Goal: Task Accomplishment & Management: Use online tool/utility

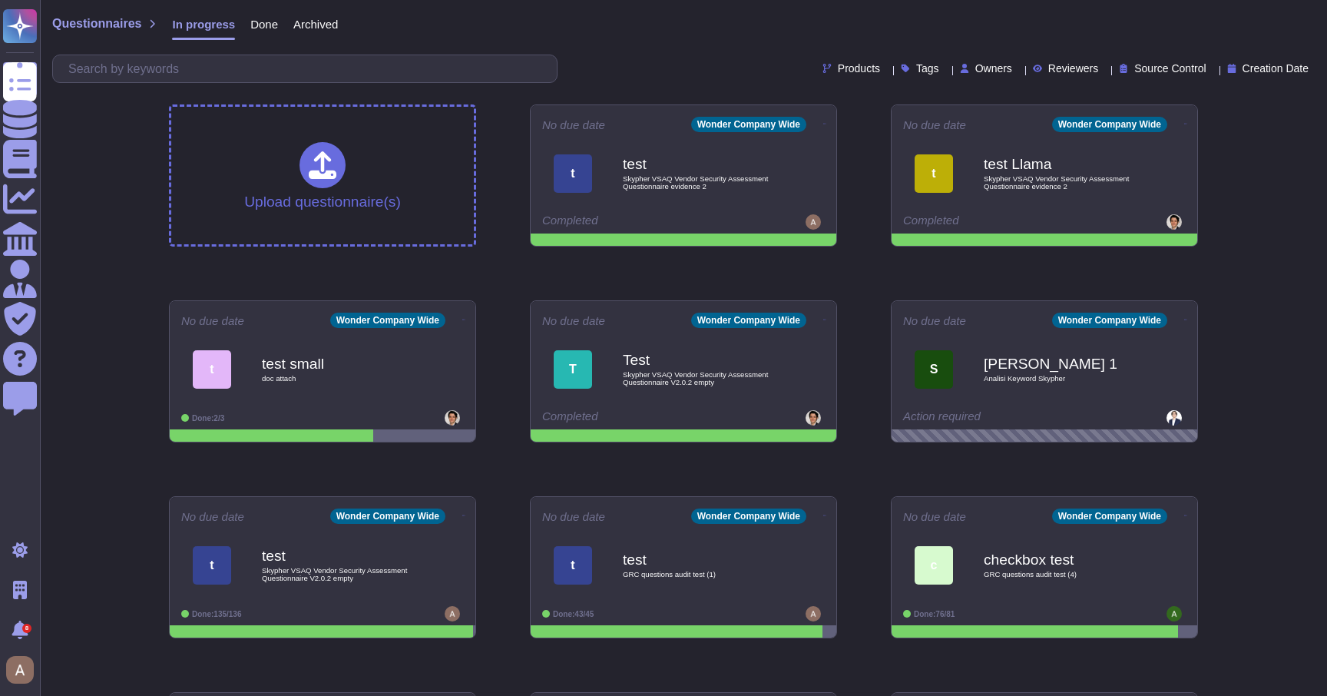
click at [426, 260] on div "Upload questionnaire(s) No due date Wonder Company Wide t test Skypher VSAQ Ven…" at bounding box center [684, 469] width 1054 height 754
click at [825, 121] on icon at bounding box center [826, 123] width 3 height 4
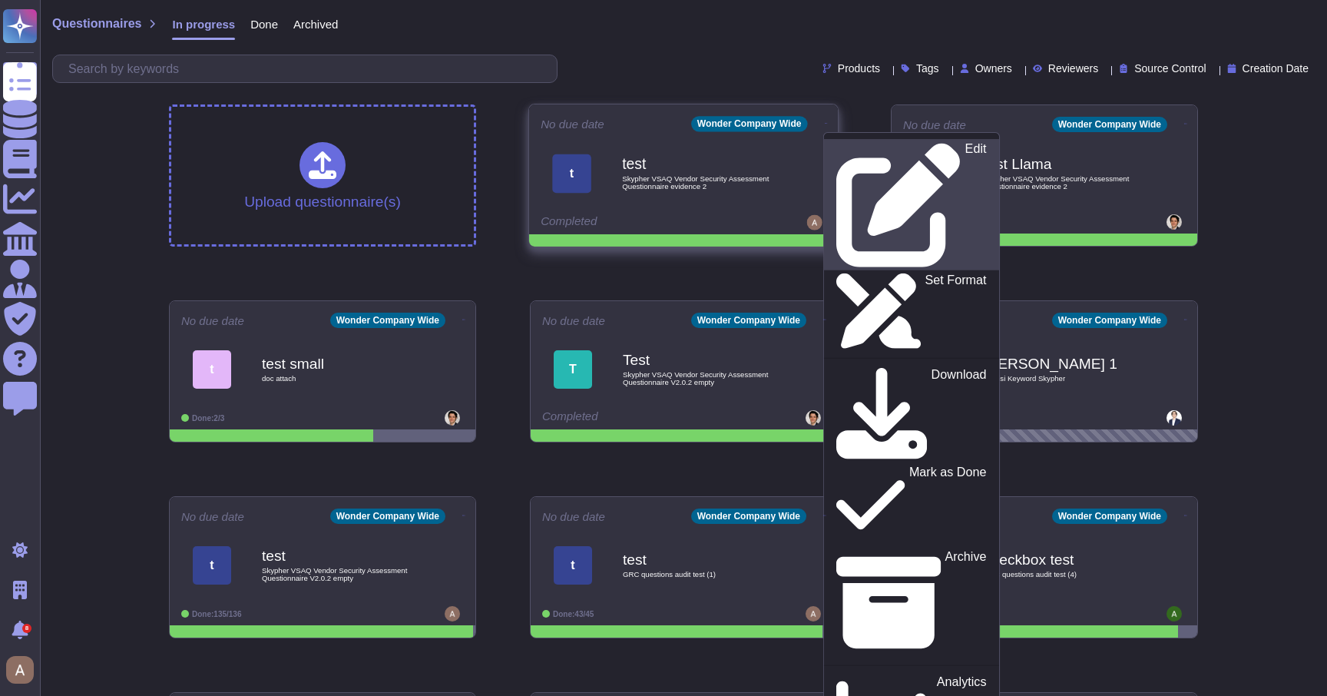
click at [832, 141] on link "Edit" at bounding box center [911, 204] width 175 height 131
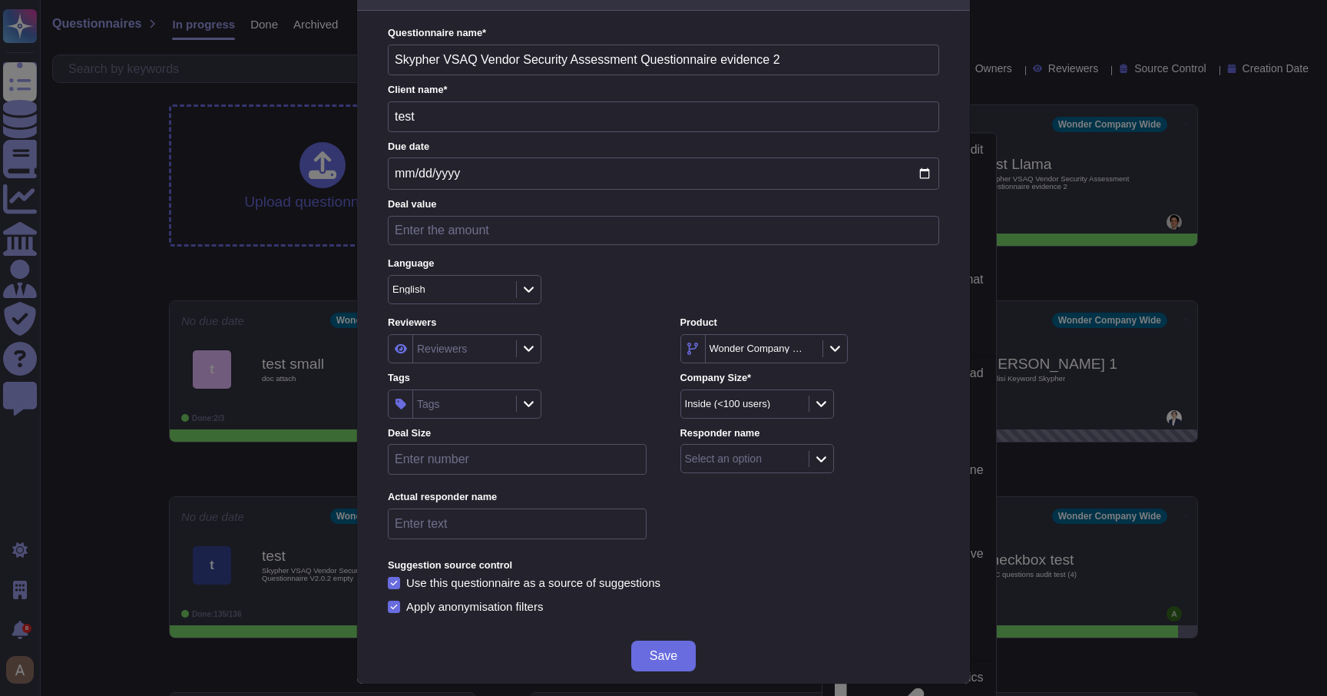
scroll to position [54, 0]
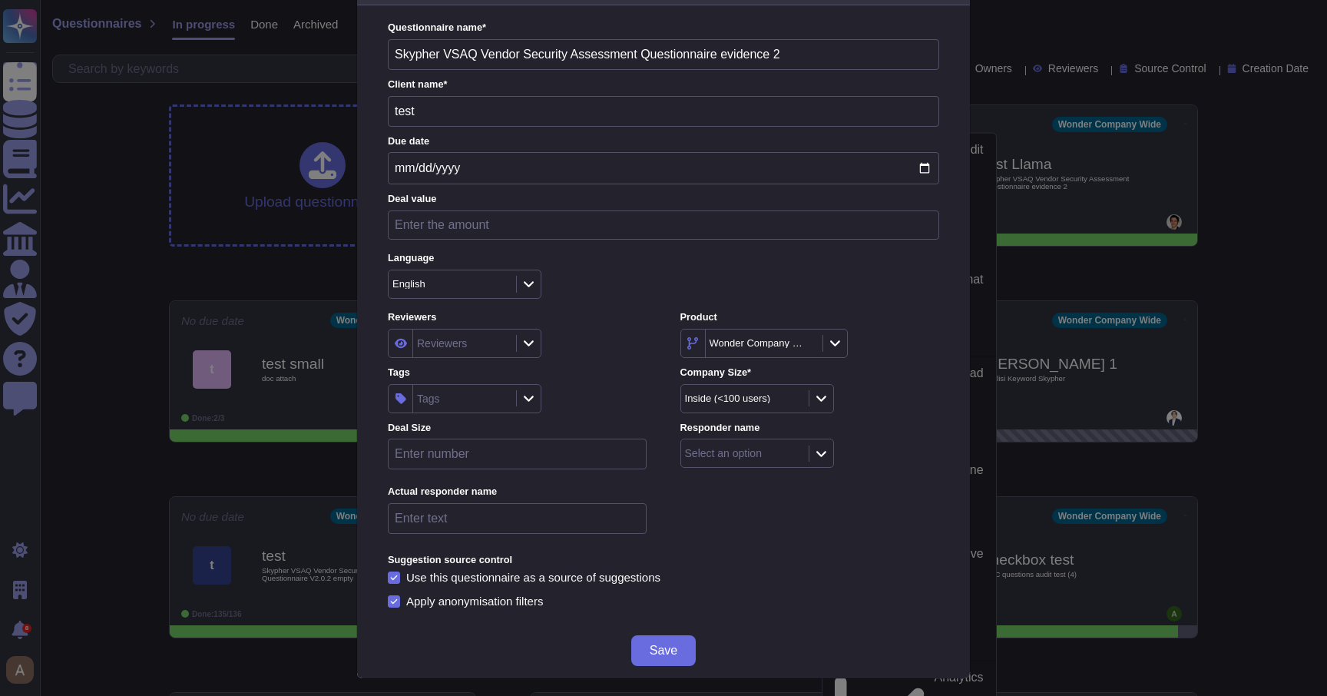
click at [1081, 262] on div "Edit questionnaire Questionnaire name * Skypher VSAQ Vendor Security Assessment…" at bounding box center [663, 348] width 1327 height 696
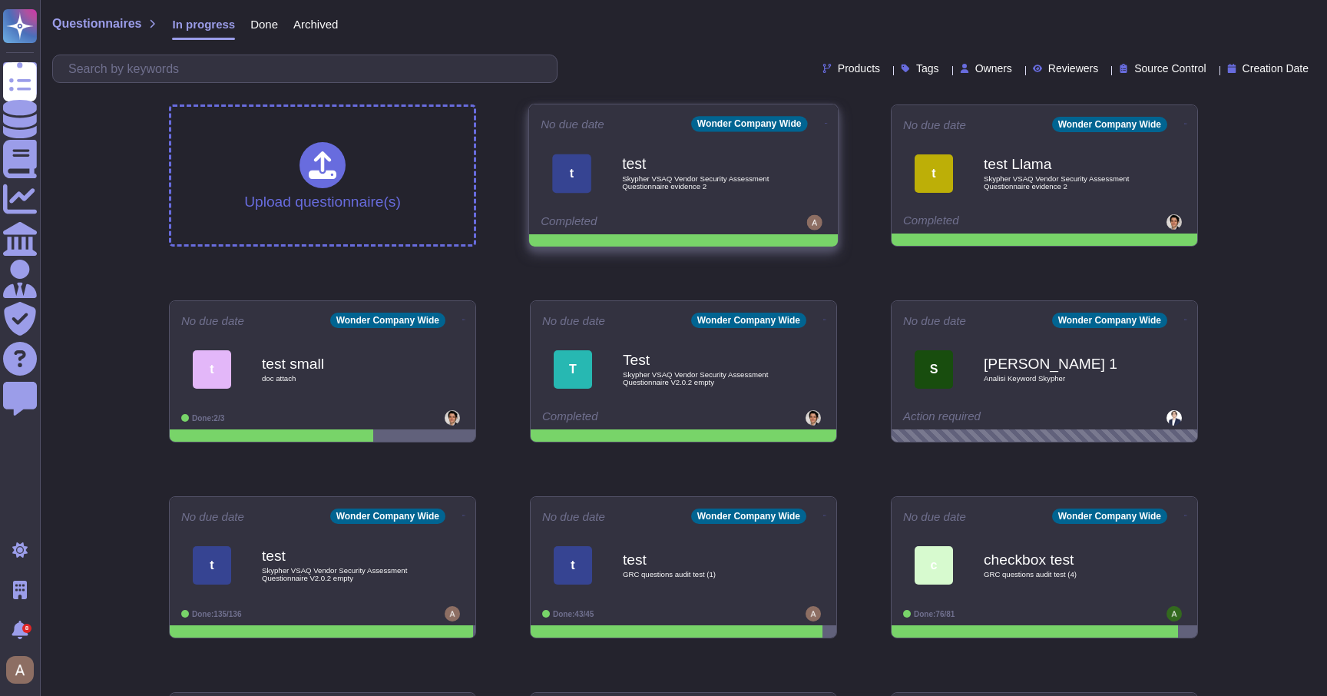
click at [825, 123] on icon at bounding box center [826, 123] width 3 height 1
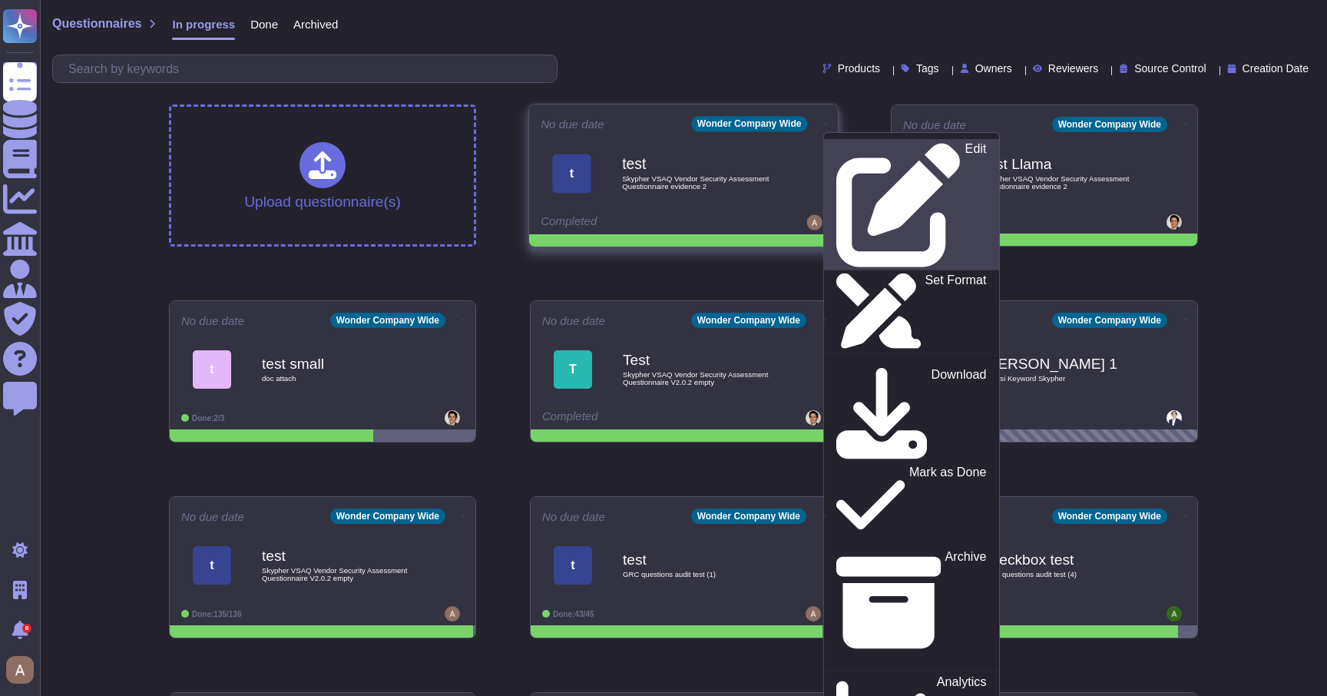
click at [836, 151] on icon at bounding box center [898, 206] width 124 height 124
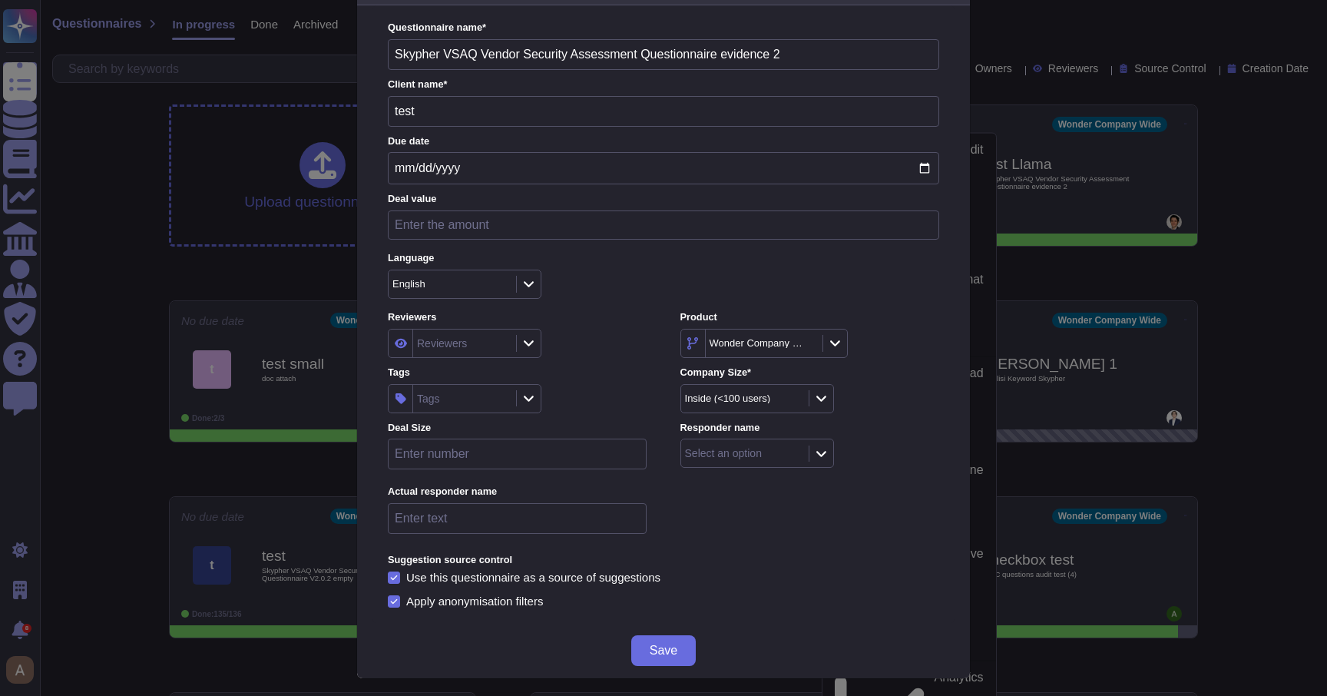
click at [510, 507] on name "text" at bounding box center [517, 518] width 259 height 31
click at [603, 495] on div "Actual responder name" at bounding box center [517, 513] width 259 height 57
click at [694, 485] on div "Reviewers Reviewers Product Wonder Company Wide Tags Tags Company Size * Inside…" at bounding box center [663, 425] width 551 height 231
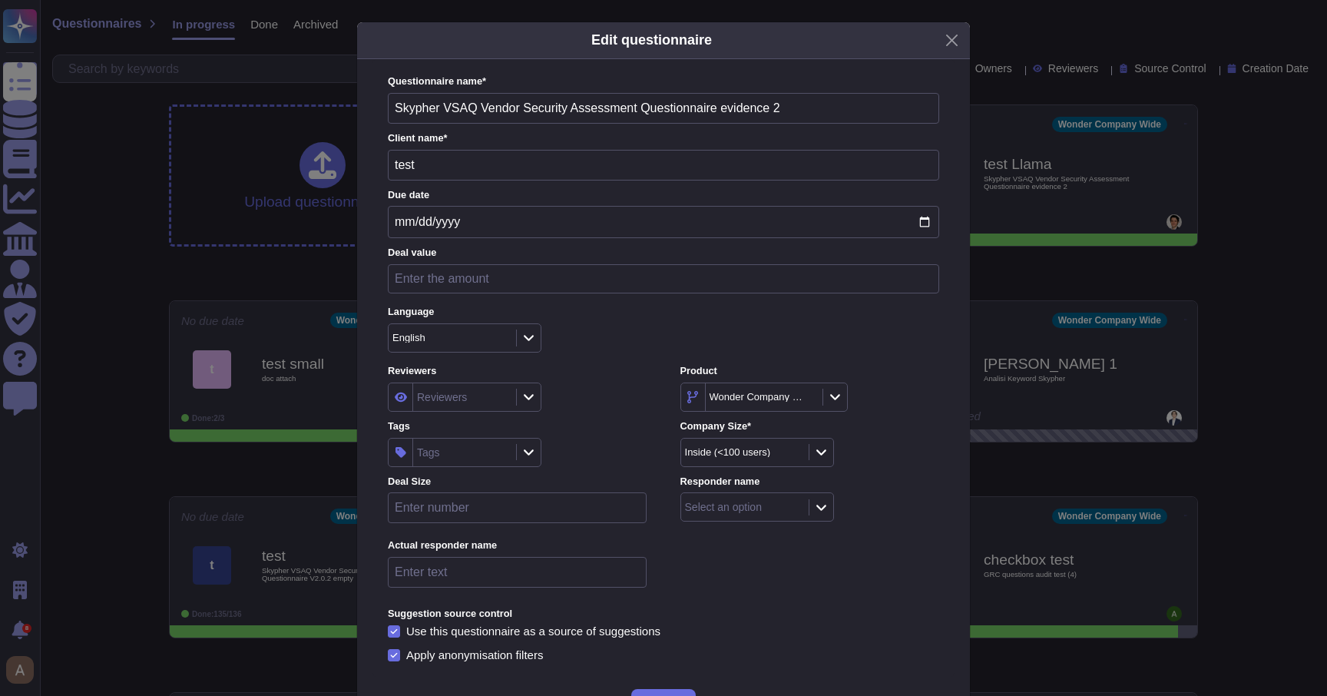
click at [1109, 479] on div "Edit questionnaire Questionnaire name * Skypher VSAQ Vendor Security Assessment…" at bounding box center [663, 348] width 1327 height 696
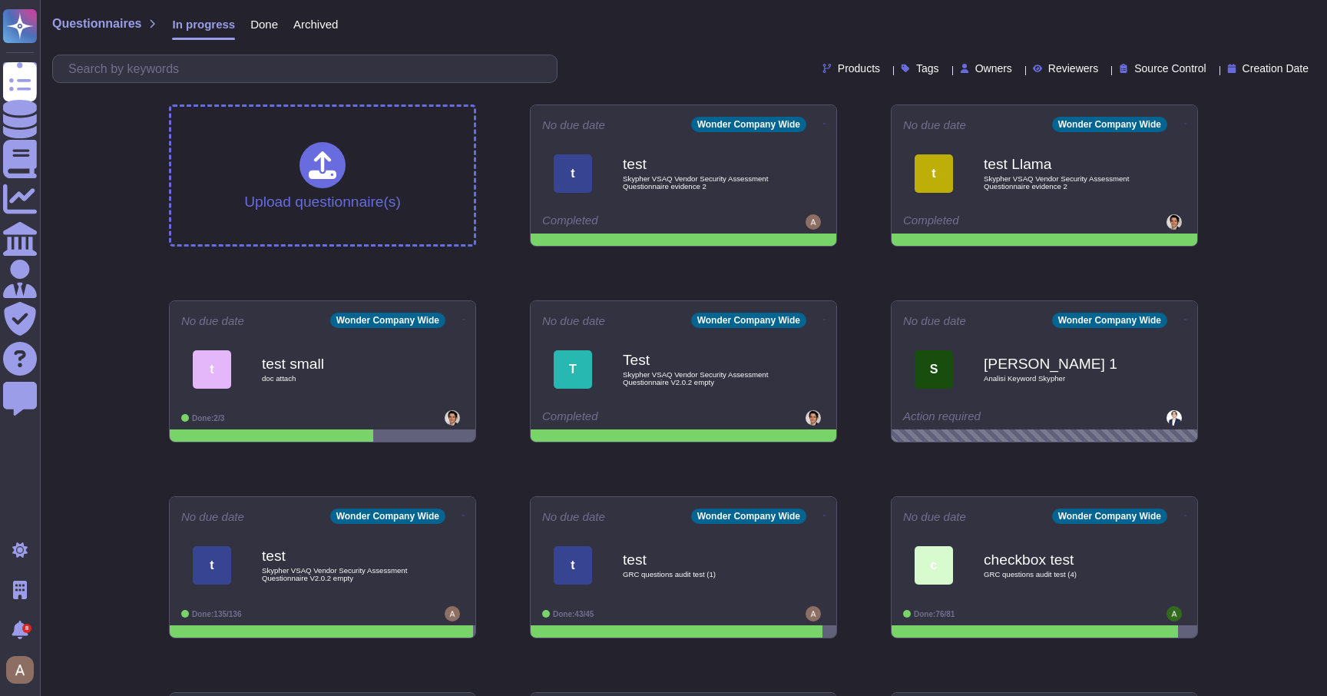
click at [1253, 75] on div "Products Tags Owners Reviewers Source Control Creation Date" at bounding box center [683, 69] width 1263 height 28
click at [1261, 71] on span "Creation Date" at bounding box center [1276, 68] width 66 height 11
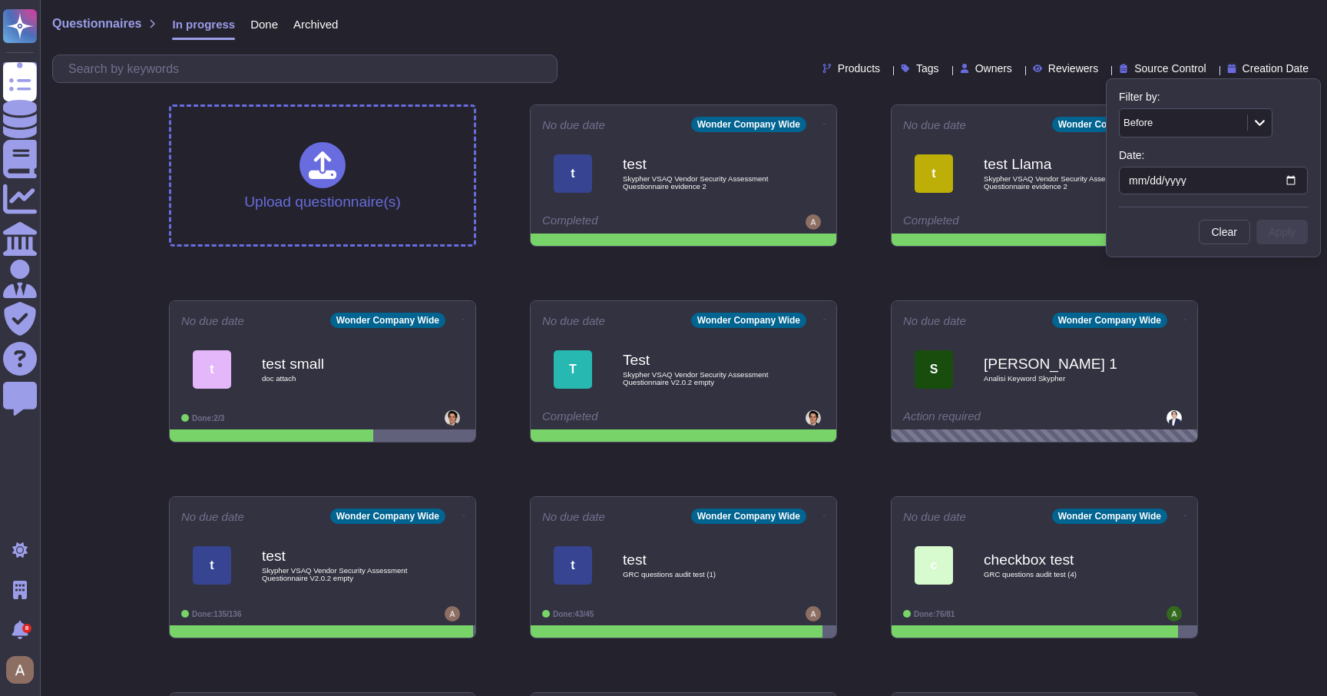
click at [1254, 119] on icon at bounding box center [1260, 122] width 12 height 13
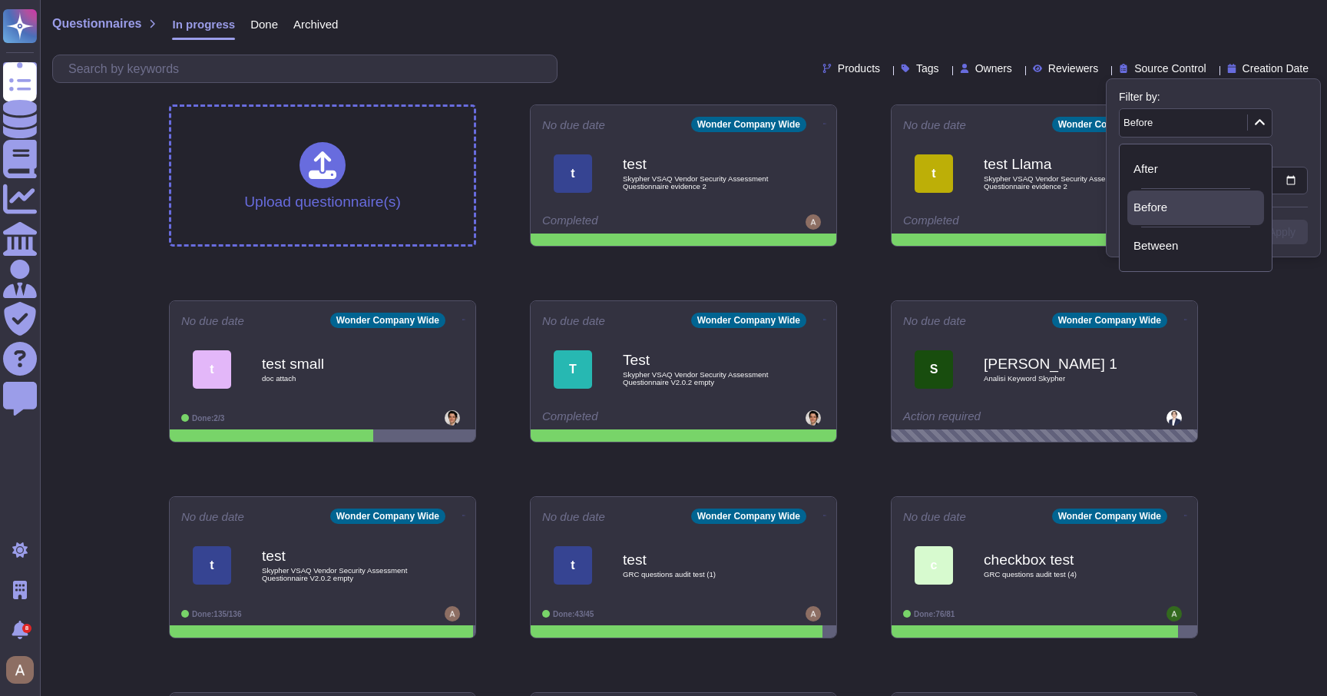
click at [1289, 133] on div "Before" at bounding box center [1213, 122] width 189 height 29
click at [1310, 130] on div "Filter by: Before Date: Clear Apply" at bounding box center [1213, 167] width 215 height 179
click at [1217, 124] on div "Before" at bounding box center [1176, 123] width 104 height 10
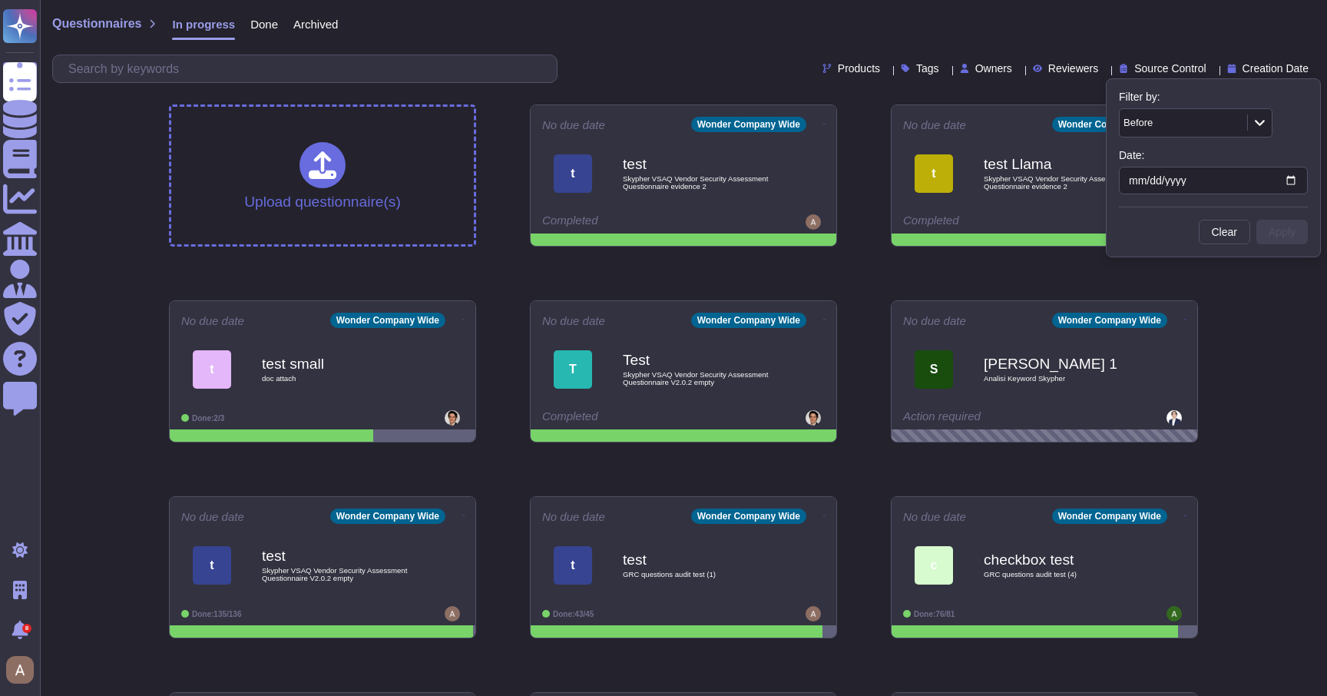
click at [1237, 98] on label "Filter by:" at bounding box center [1213, 96] width 189 height 11
click at [1207, 121] on div "Before" at bounding box center [1176, 123] width 104 height 10
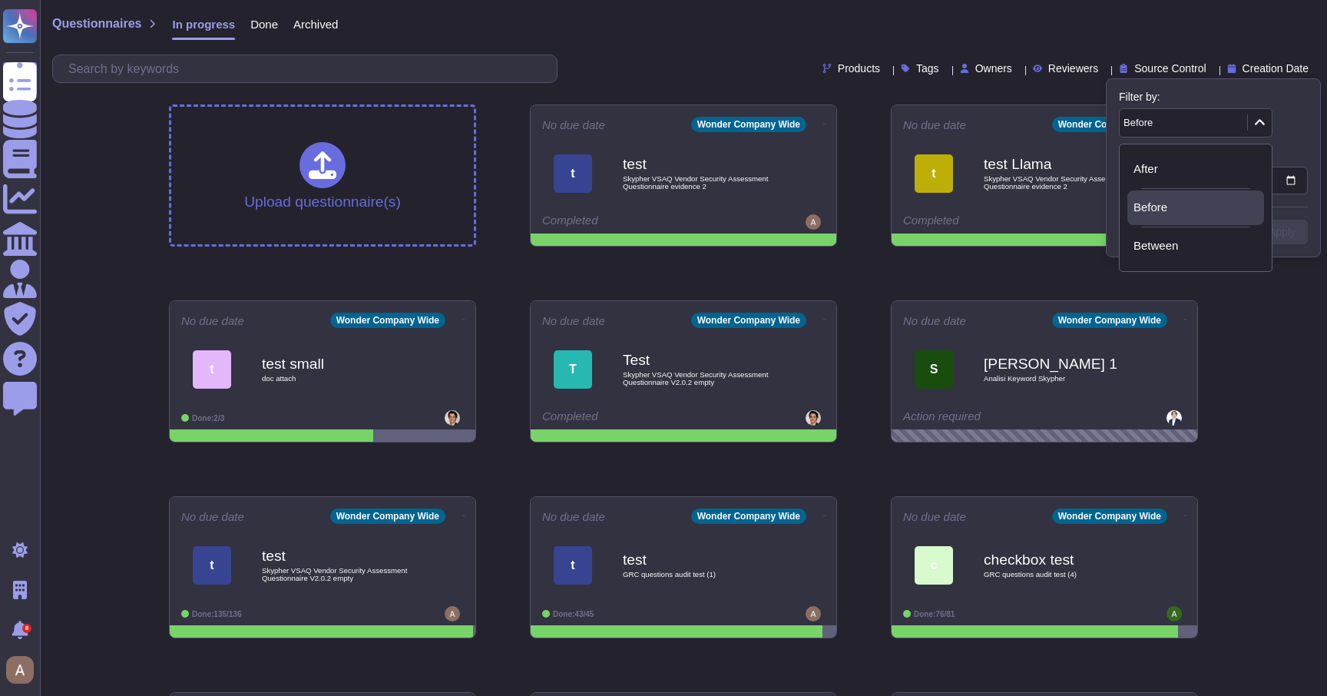
click at [1304, 129] on div "Before" at bounding box center [1213, 122] width 189 height 29
click at [1189, 88] on div "Filter by: Before Date: Clear Apply" at bounding box center [1213, 167] width 215 height 179
click at [1174, 118] on div "Before" at bounding box center [1176, 123] width 104 height 10
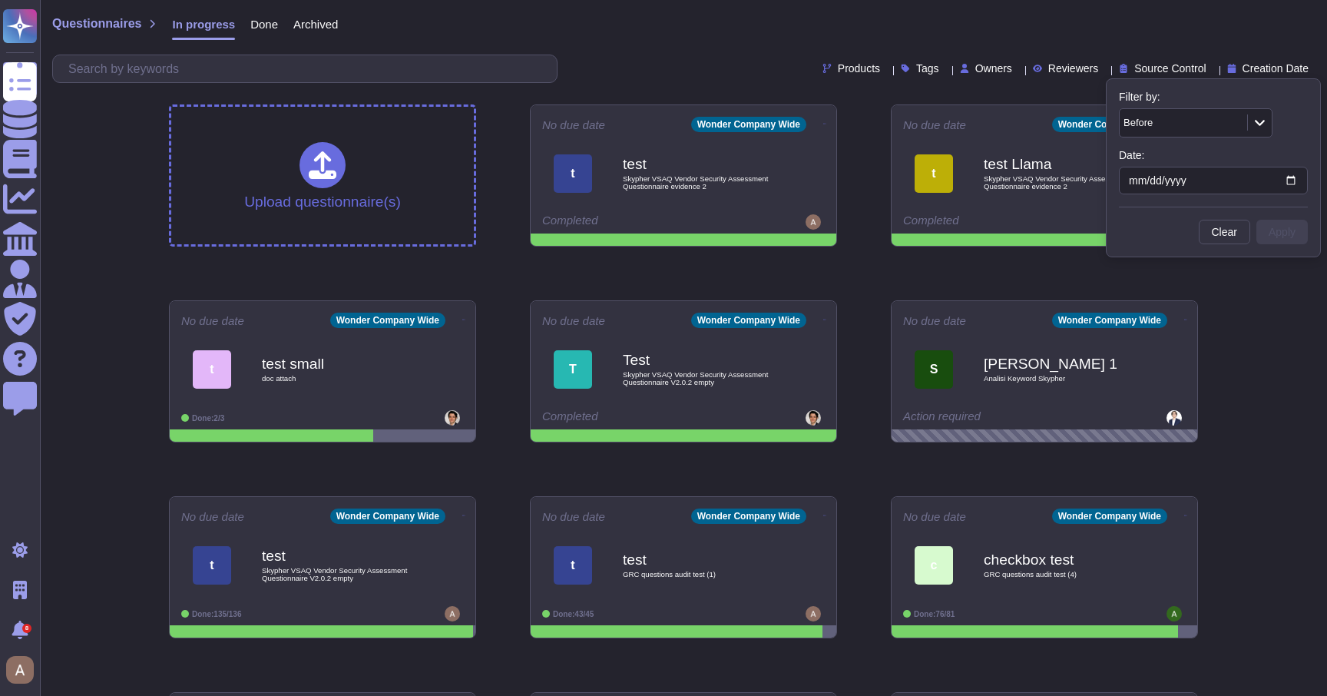
click at [1174, 118] on div "Before" at bounding box center [1176, 123] width 104 height 10
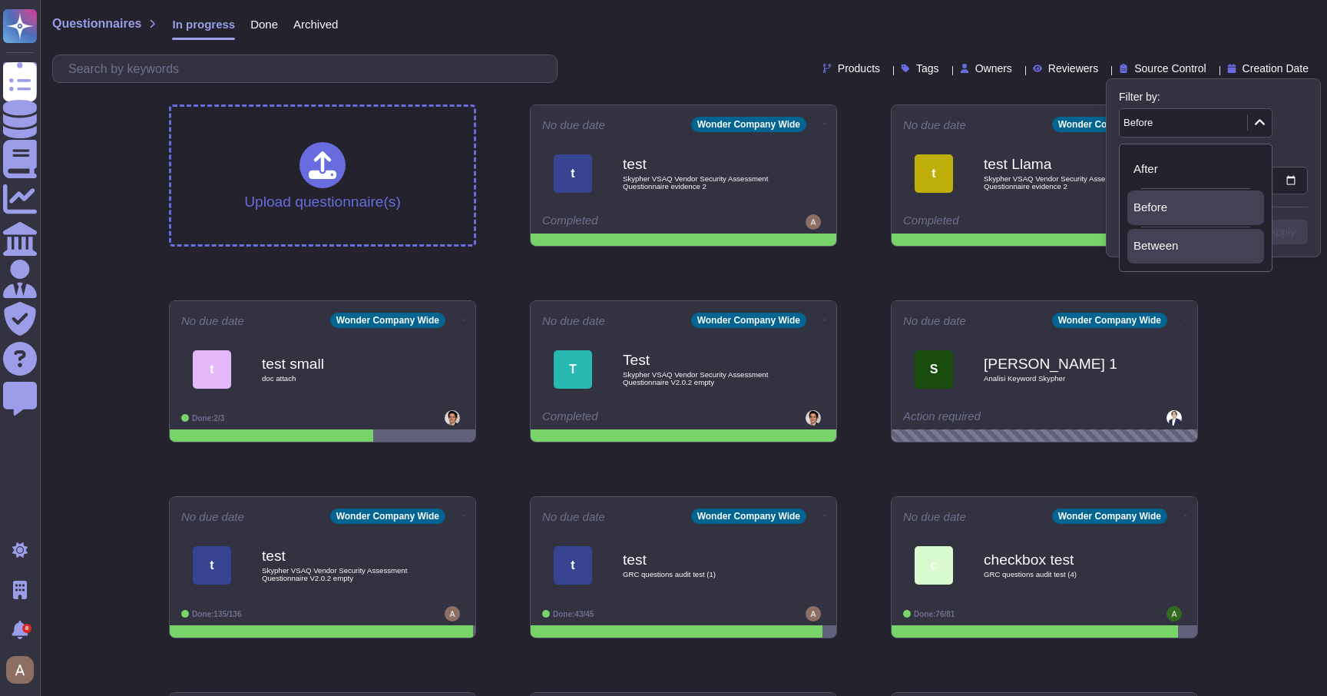
click at [1154, 243] on span "Between" at bounding box center [1156, 246] width 45 height 14
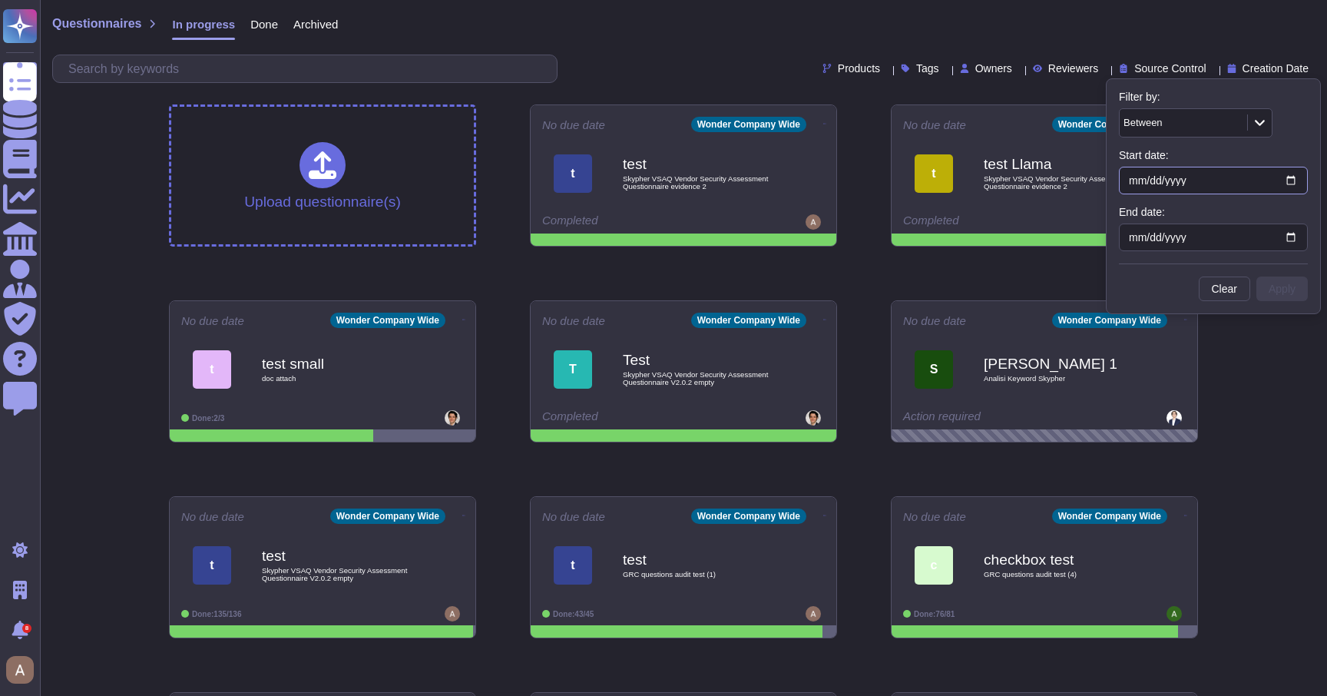
click at [1176, 181] on input "date" at bounding box center [1213, 181] width 189 height 28
click at [1293, 180] on input "date" at bounding box center [1213, 181] width 189 height 28
type input "[DATE]"
click at [1298, 243] on input "date" at bounding box center [1213, 238] width 189 height 28
click at [1296, 236] on input "date" at bounding box center [1213, 238] width 189 height 28
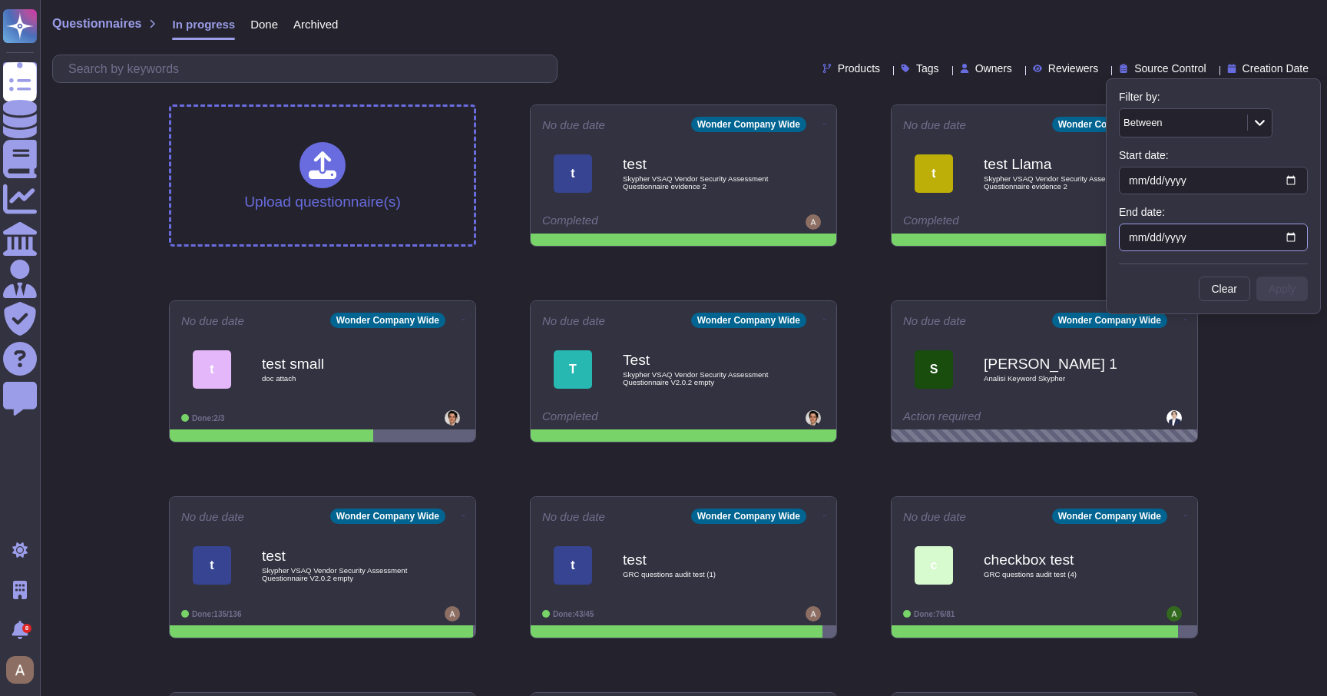
type input "[DATE]"
click at [1296, 289] on button "Apply" at bounding box center [1282, 289] width 51 height 25
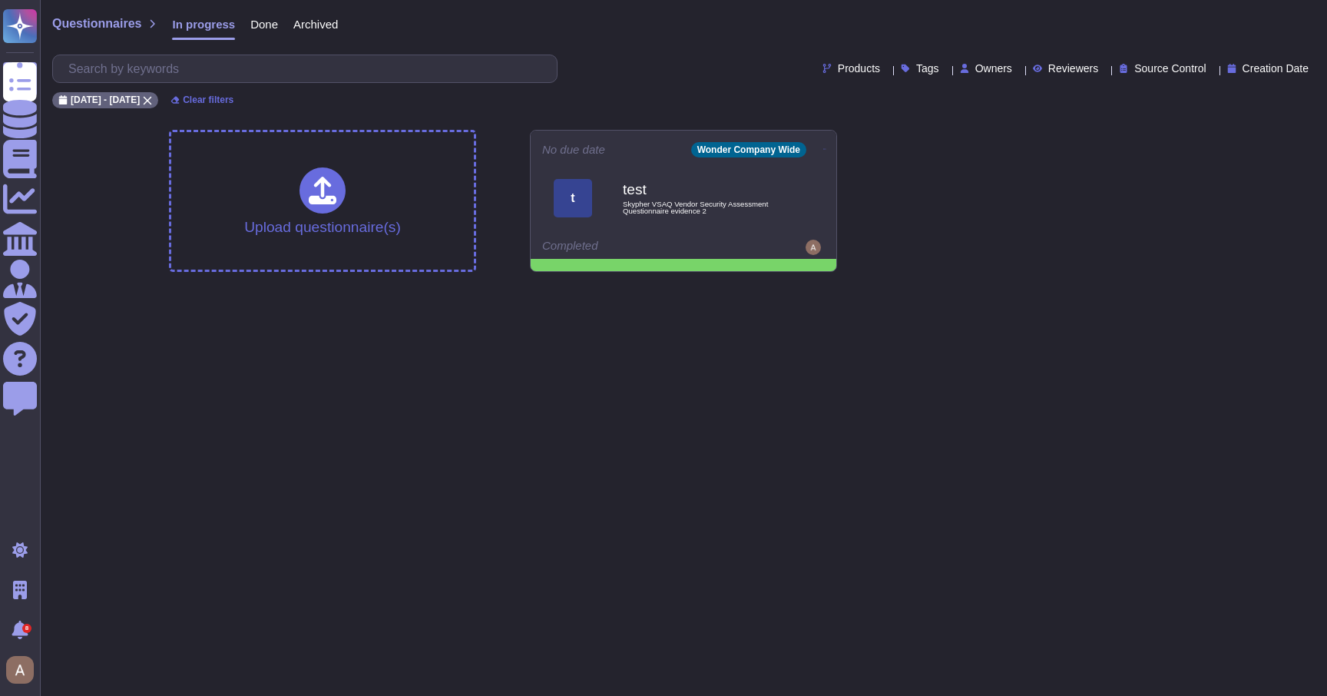
click at [1266, 68] on span "Creation Date" at bounding box center [1276, 68] width 66 height 11
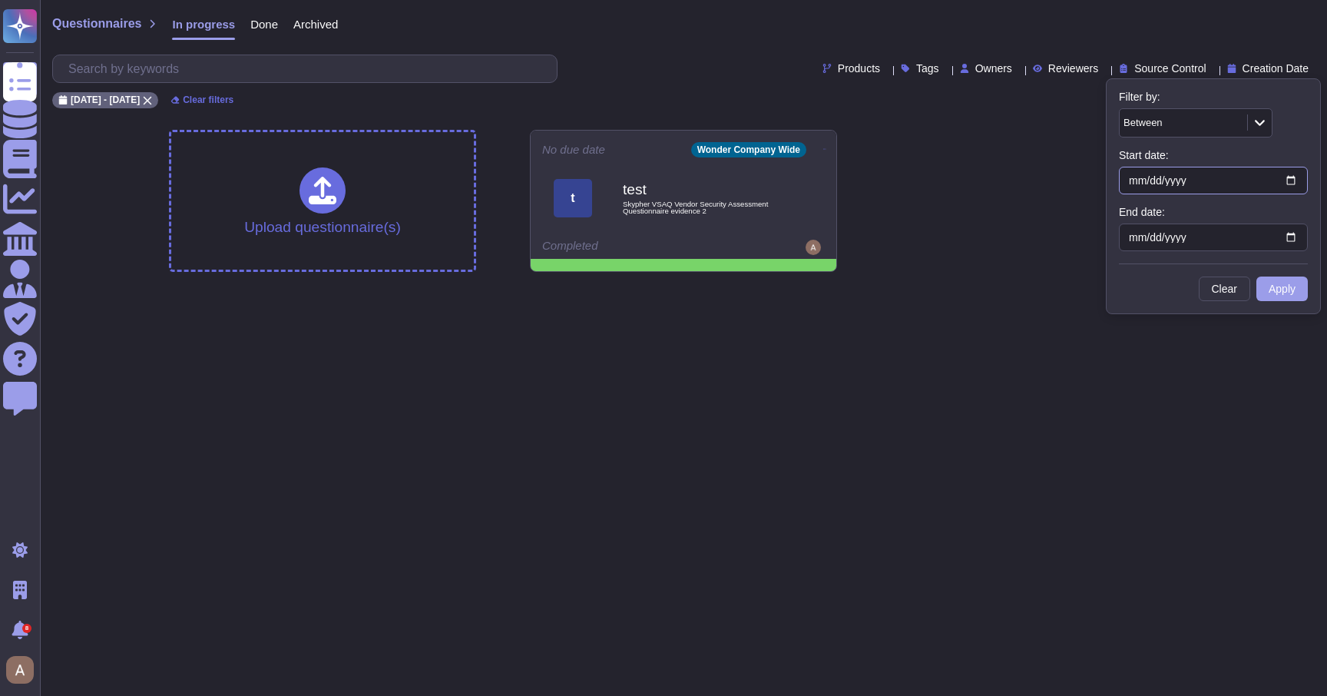
click at [1178, 180] on input "[DATE]" at bounding box center [1213, 181] width 189 height 28
click at [1292, 181] on input "[DATE]" at bounding box center [1213, 181] width 189 height 28
type input "[DATE]"
click at [1267, 294] on button "Apply" at bounding box center [1282, 289] width 51 height 25
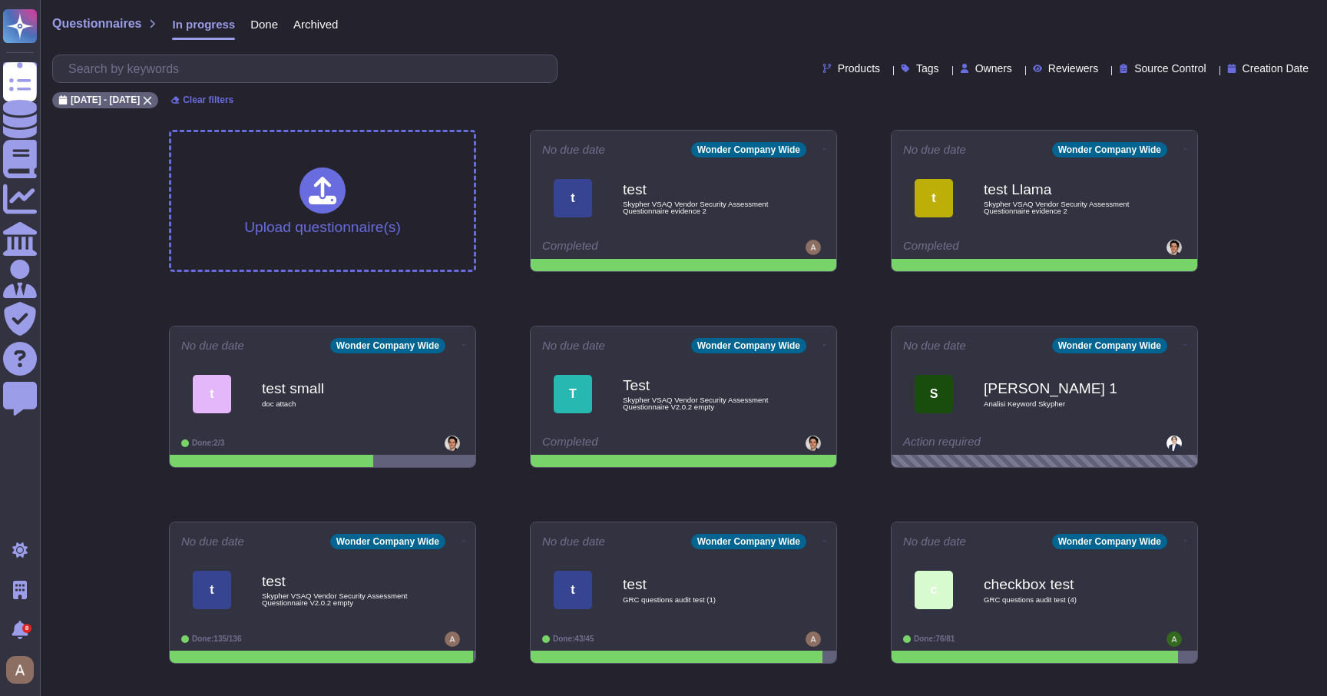
click at [1265, 71] on span "Creation Date" at bounding box center [1276, 68] width 66 height 11
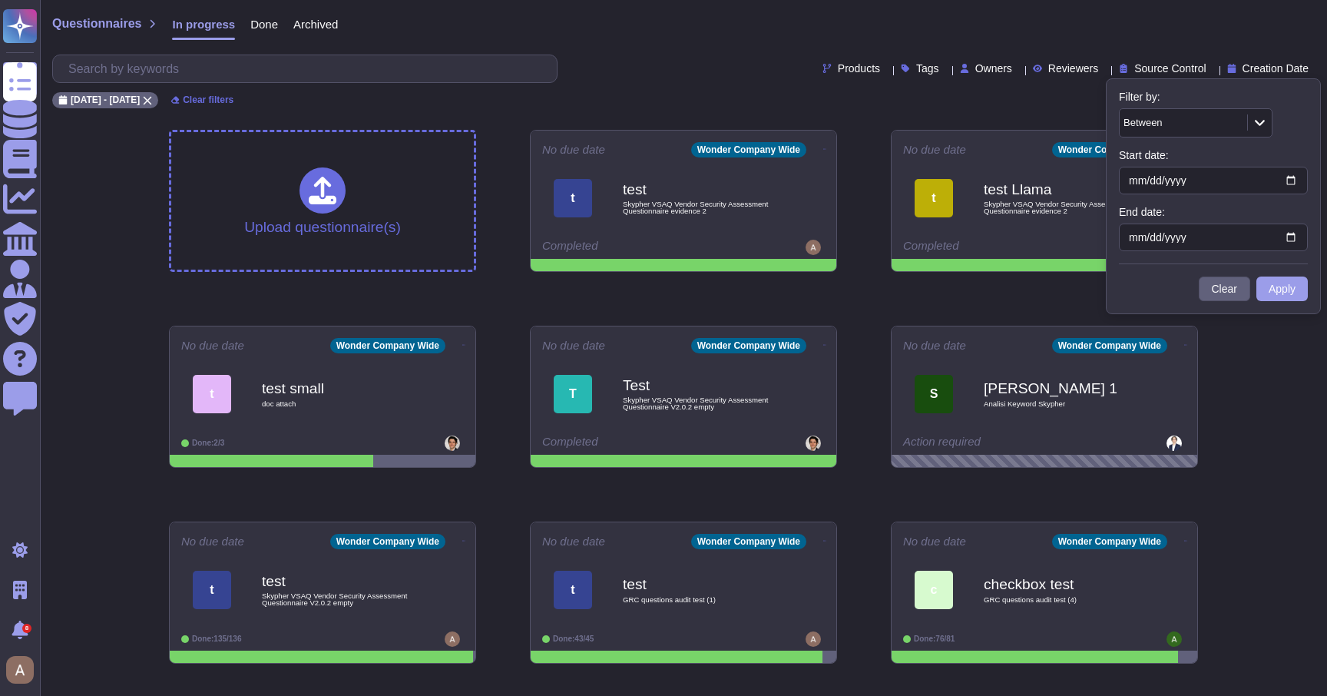
click at [1220, 294] on button "Clear" at bounding box center [1224, 289] width 51 height 25
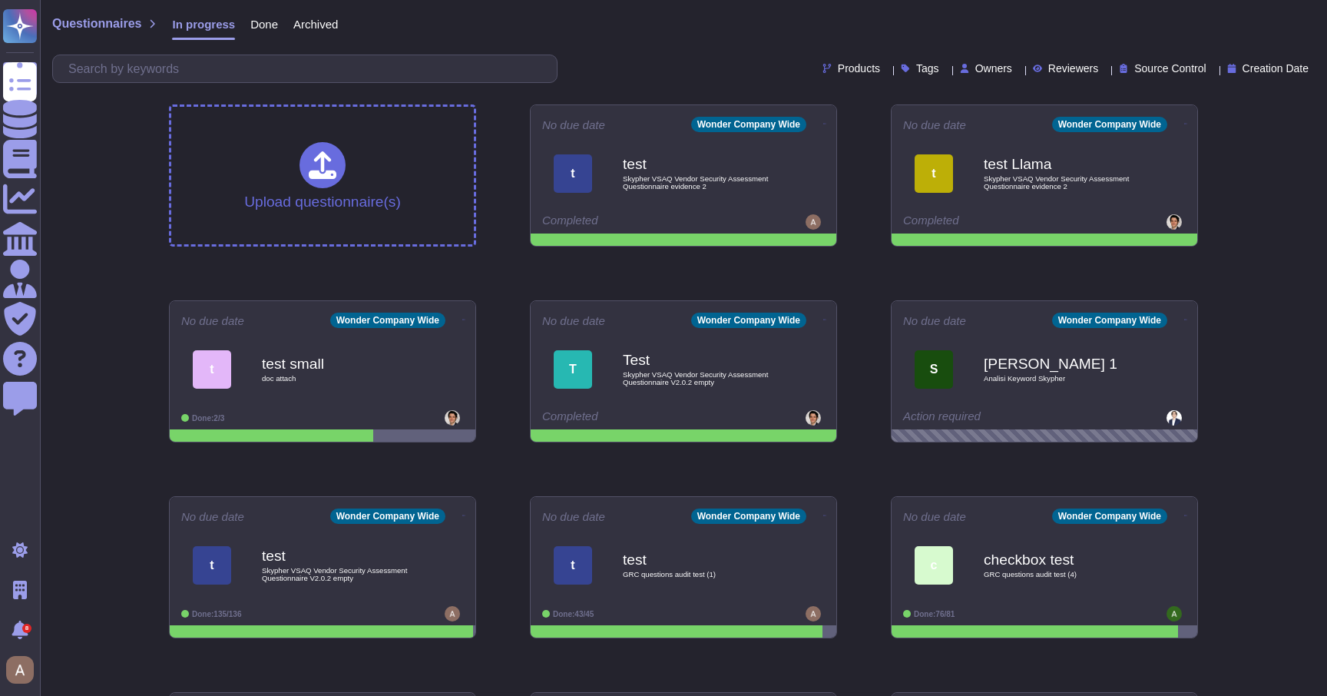
click at [1243, 72] on span "Creation Date" at bounding box center [1276, 68] width 66 height 11
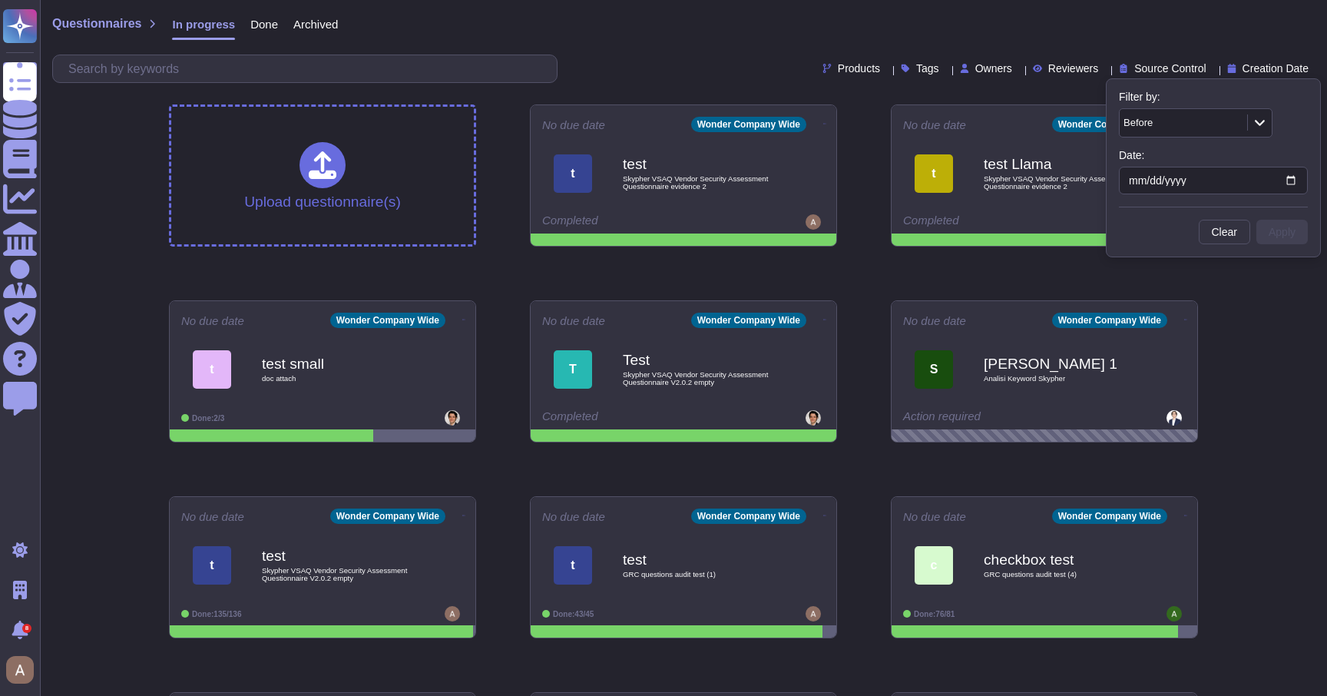
click at [1219, 123] on div "Before" at bounding box center [1176, 123] width 104 height 10
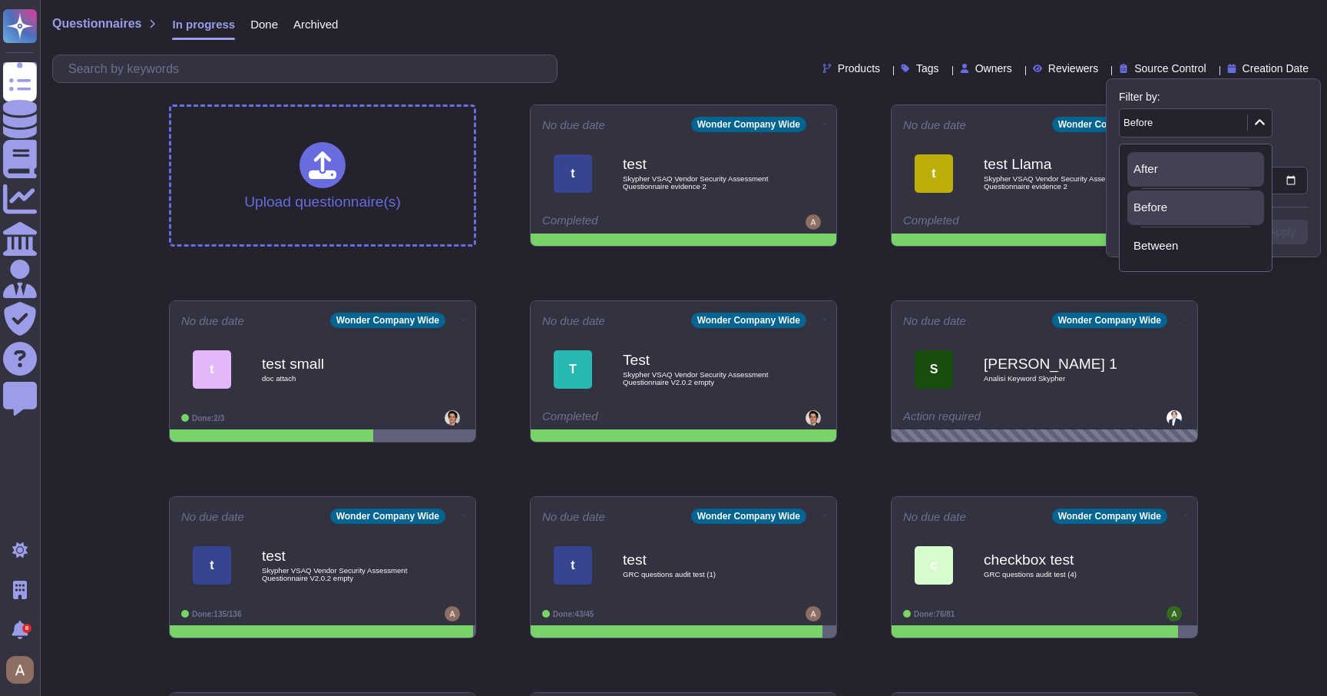
click at [1184, 162] on div "After" at bounding box center [1196, 169] width 124 height 14
click at [1296, 180] on input "date" at bounding box center [1213, 181] width 189 height 28
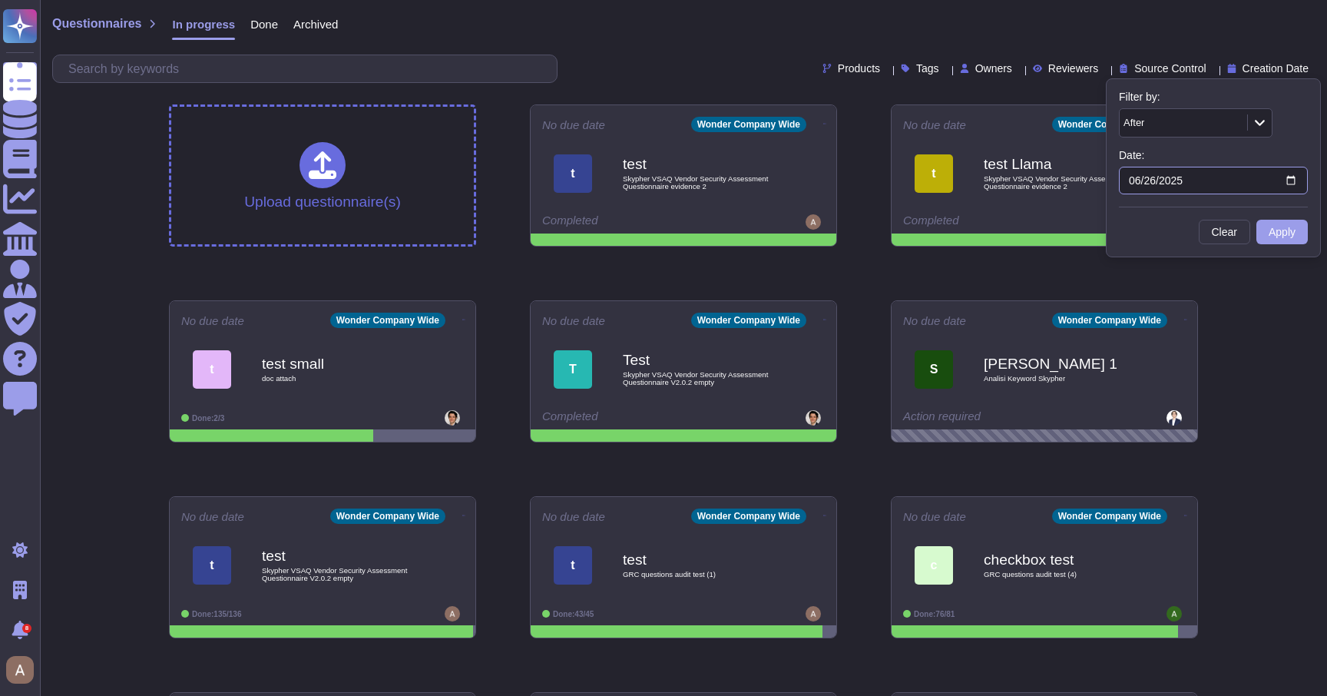
type input "[DATE]"
click at [1287, 230] on button "Apply" at bounding box center [1282, 232] width 51 height 25
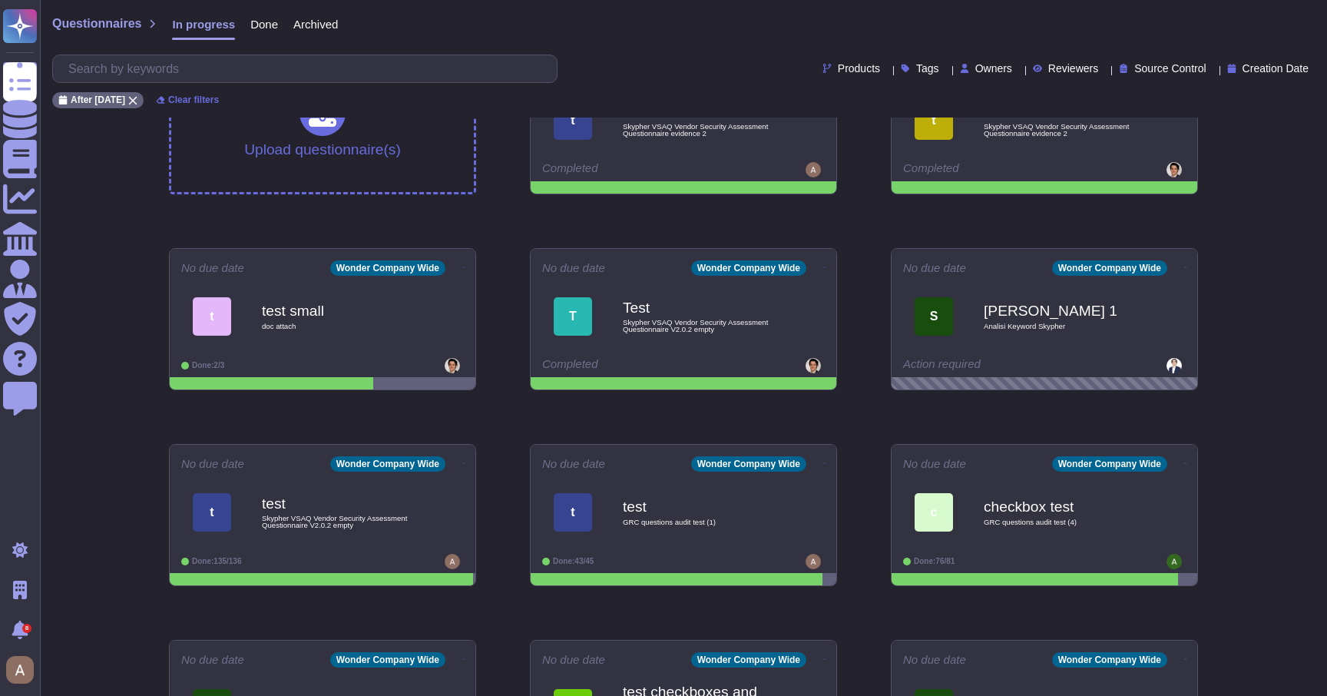
scroll to position [210, 0]
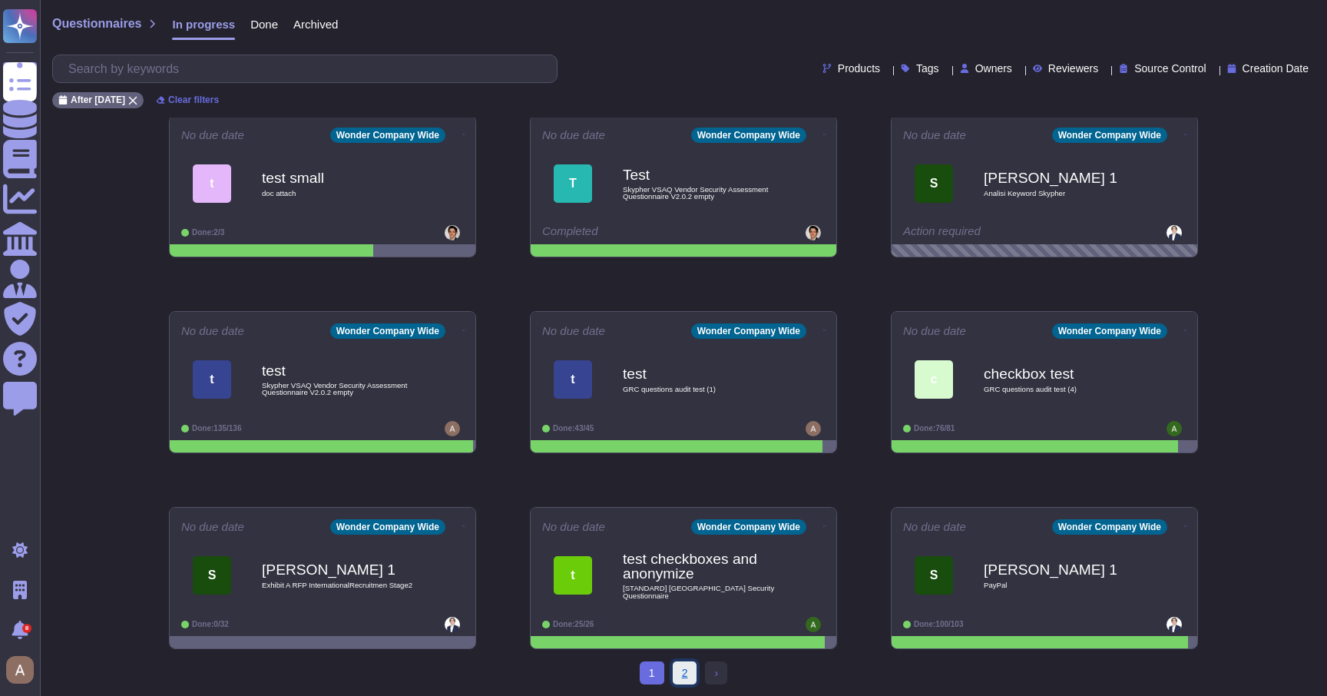
click at [677, 676] on link "2" at bounding box center [685, 672] width 25 height 23
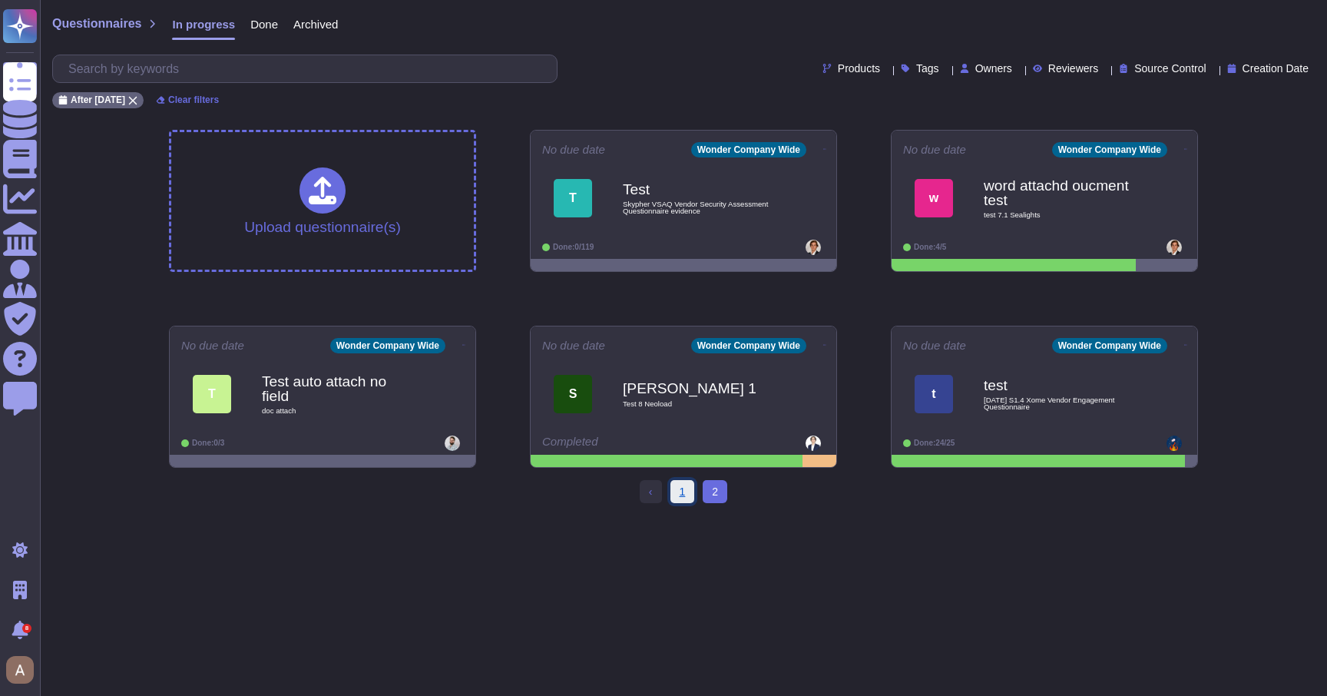
click at [686, 489] on link "1" at bounding box center [683, 491] width 25 height 23
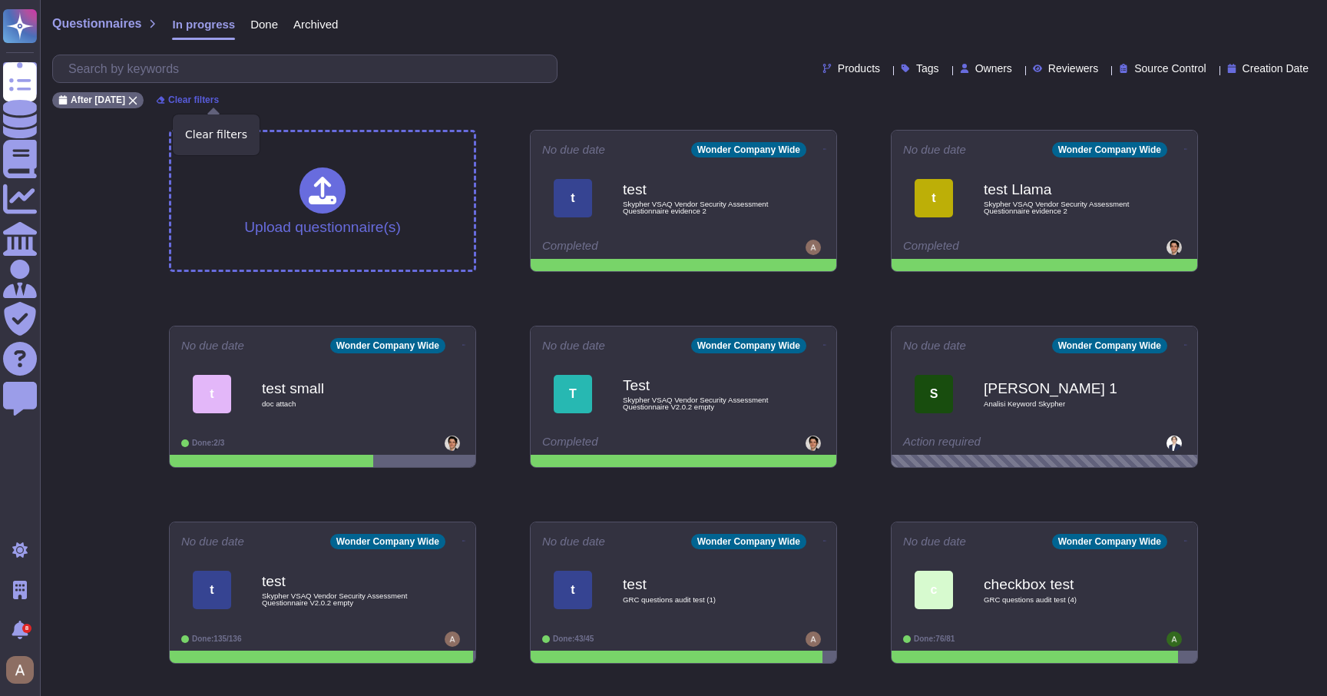
click at [211, 101] on span "Clear filters" at bounding box center [193, 99] width 51 height 9
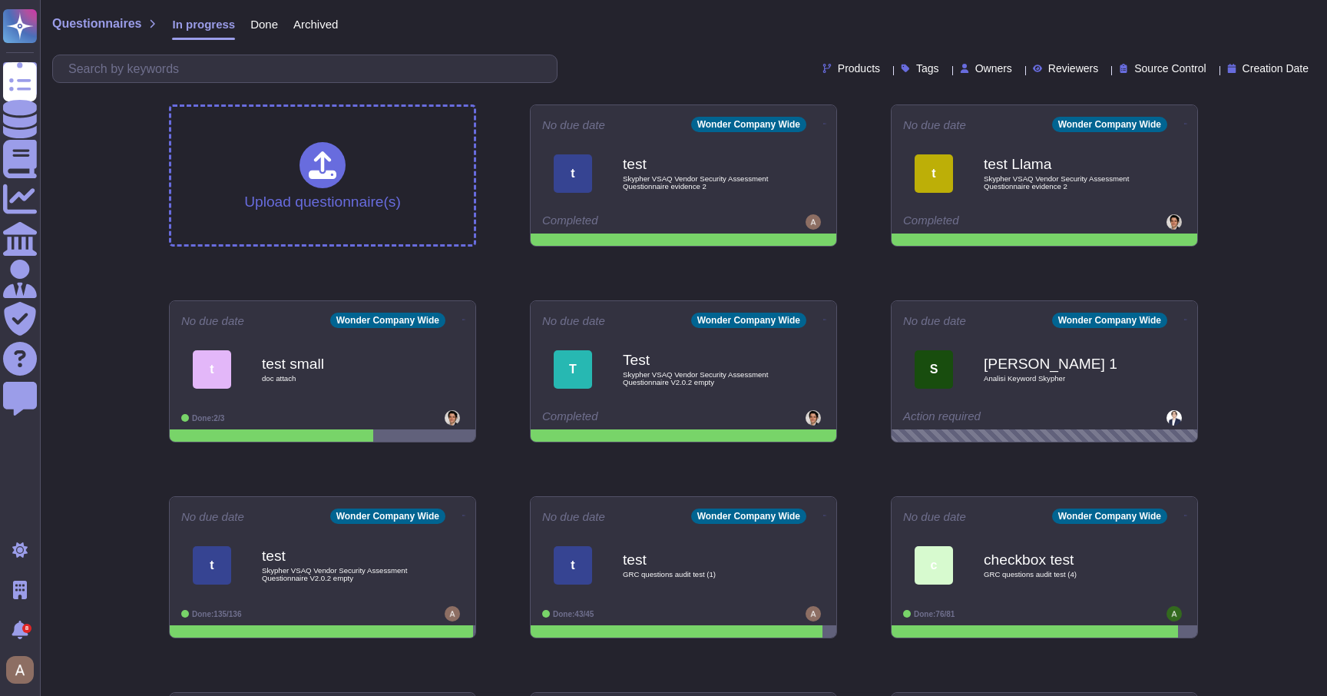
click at [1287, 71] on span "Creation Date" at bounding box center [1276, 68] width 66 height 11
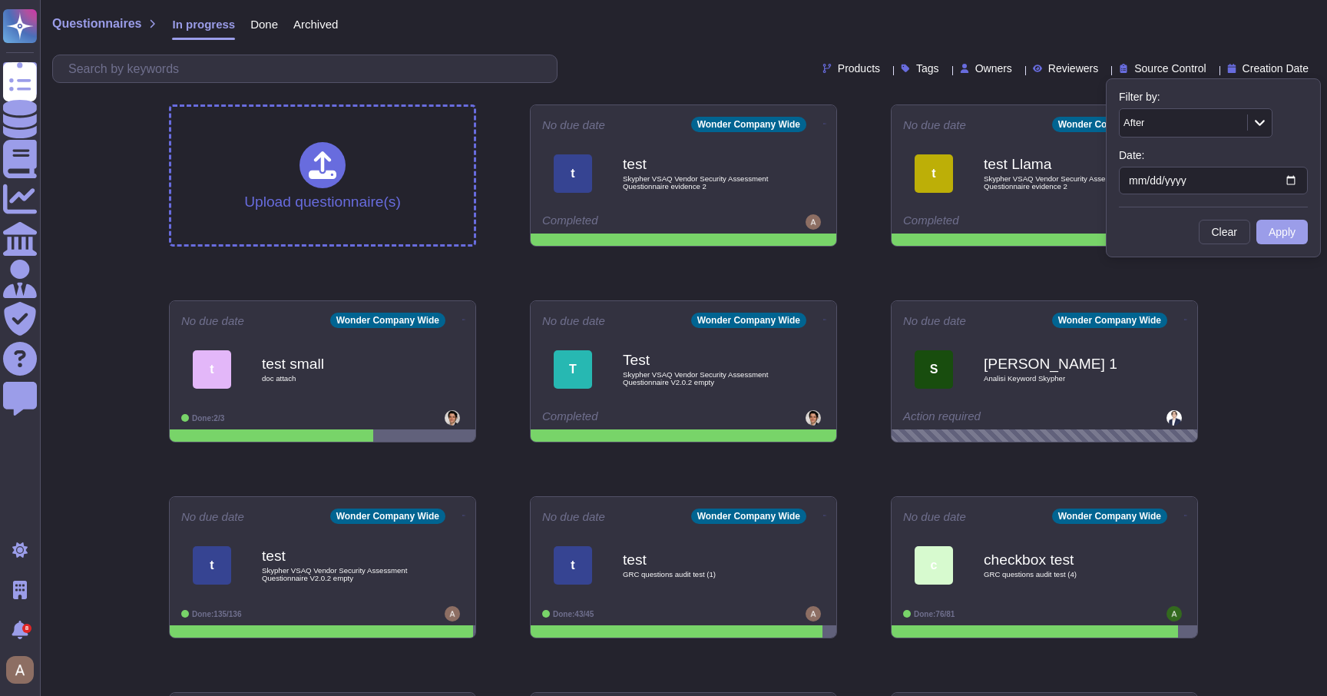
click at [1216, 127] on div "After" at bounding box center [1182, 123] width 124 height 28
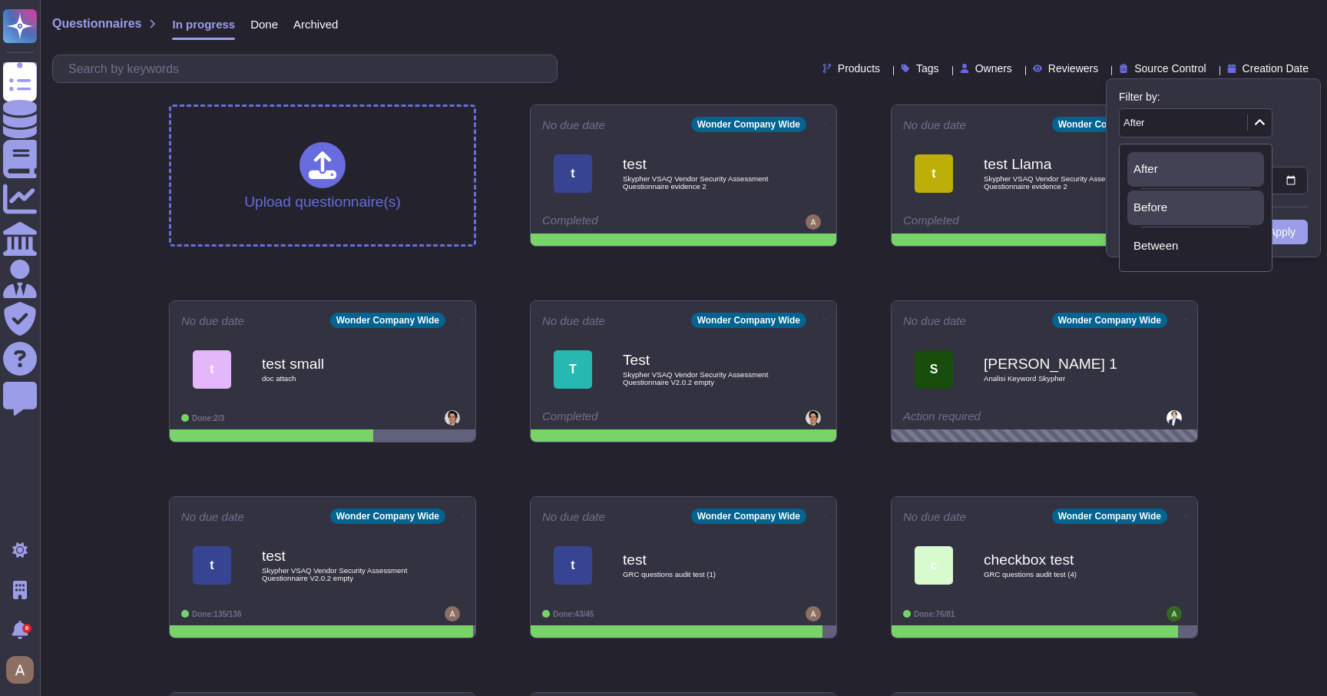
click at [1176, 194] on div "Before" at bounding box center [1196, 207] width 137 height 35
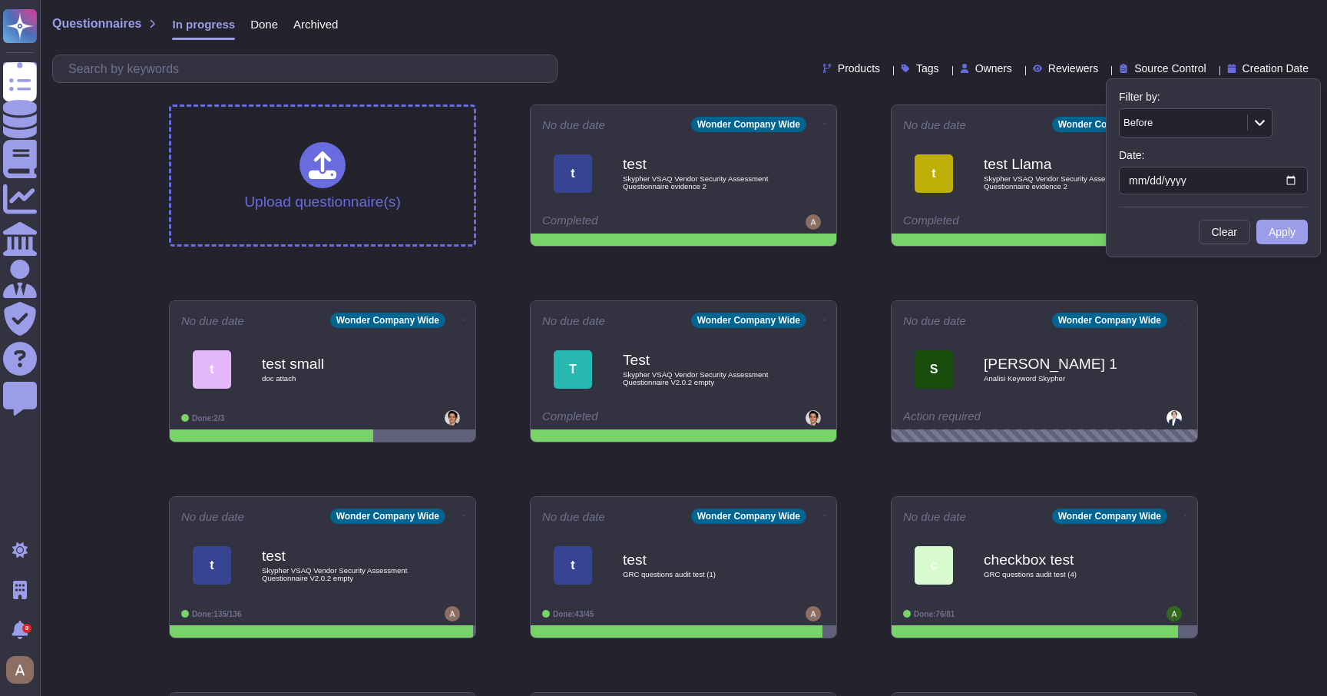
click at [1220, 195] on div "Filter by: Before Date: [DATE] Clear Apply" at bounding box center [1213, 167] width 215 height 179
click at [1294, 171] on input "[DATE]" at bounding box center [1213, 181] width 189 height 28
click at [1223, 227] on button "Clear" at bounding box center [1224, 232] width 51 height 25
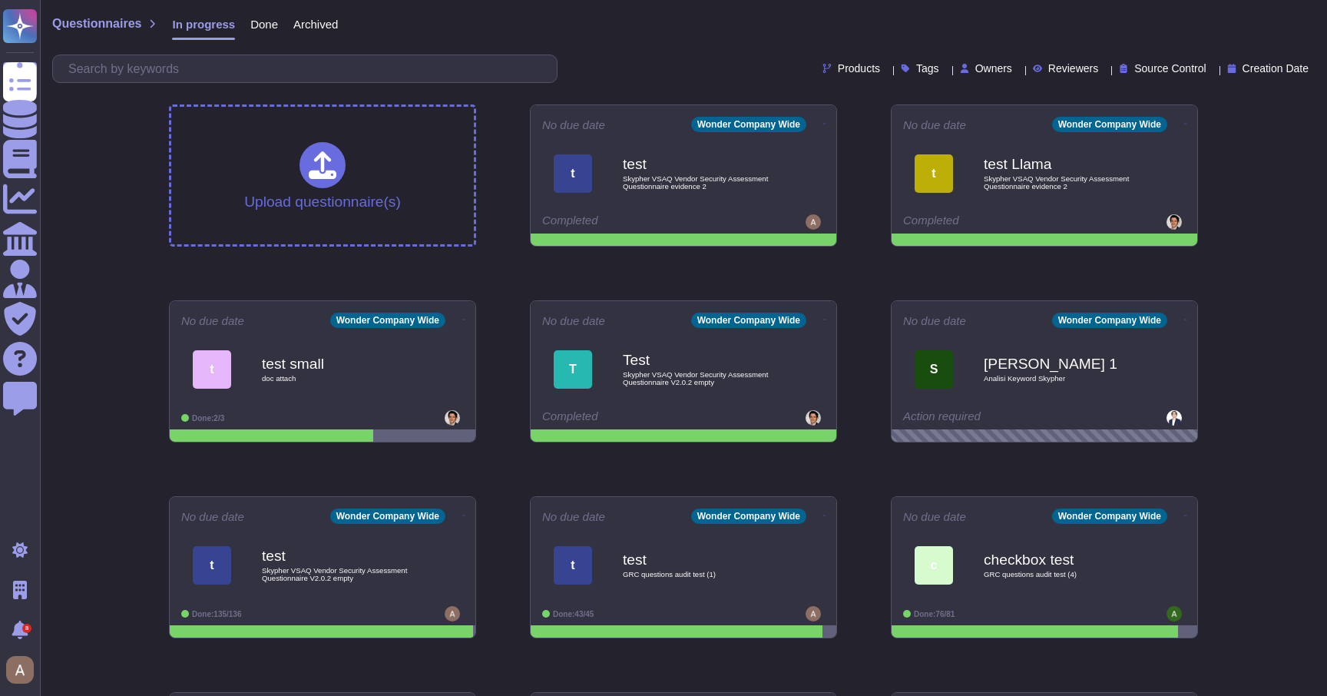
click at [1157, 69] on span "Source Control" at bounding box center [1169, 68] width 71 height 11
click at [1172, 33] on div "Questionnaires In progress Done Archived" at bounding box center [683, 27] width 1263 height 31
click at [901, 65] on div "Tags" at bounding box center [923, 69] width 45 height 12
click at [838, 73] on span "Products" at bounding box center [859, 68] width 42 height 11
click at [711, 70] on div "Products Tags Owners Reviewers Source Control Creation Date" at bounding box center [683, 69] width 1263 height 28
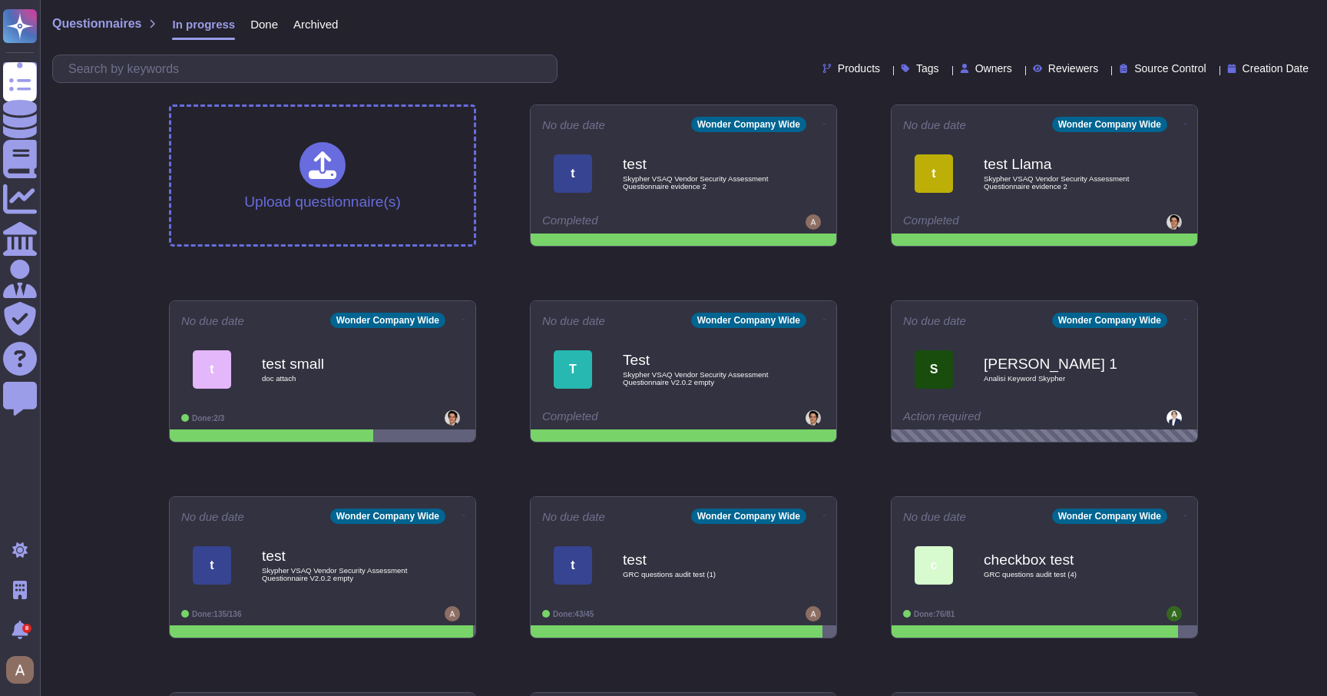
click at [259, 21] on span "Done" at bounding box center [264, 24] width 28 height 12
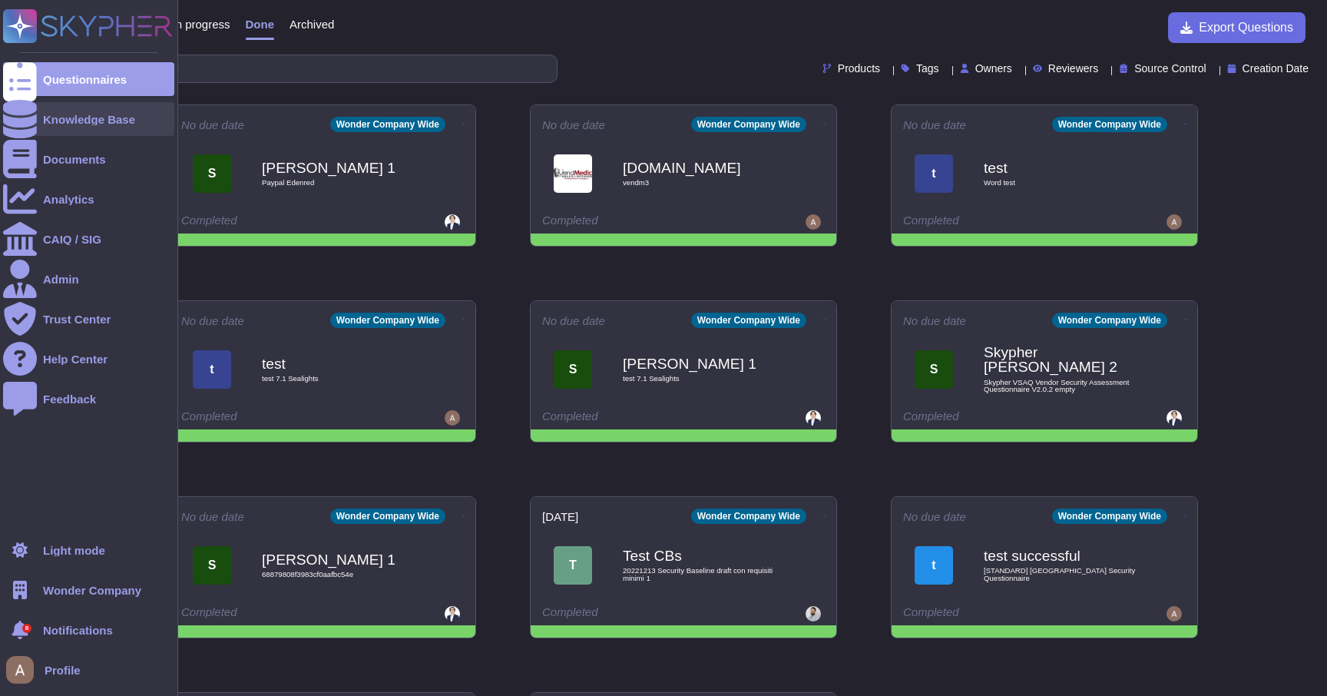
click at [41, 127] on div "Knowledge Base" at bounding box center [88, 119] width 171 height 34
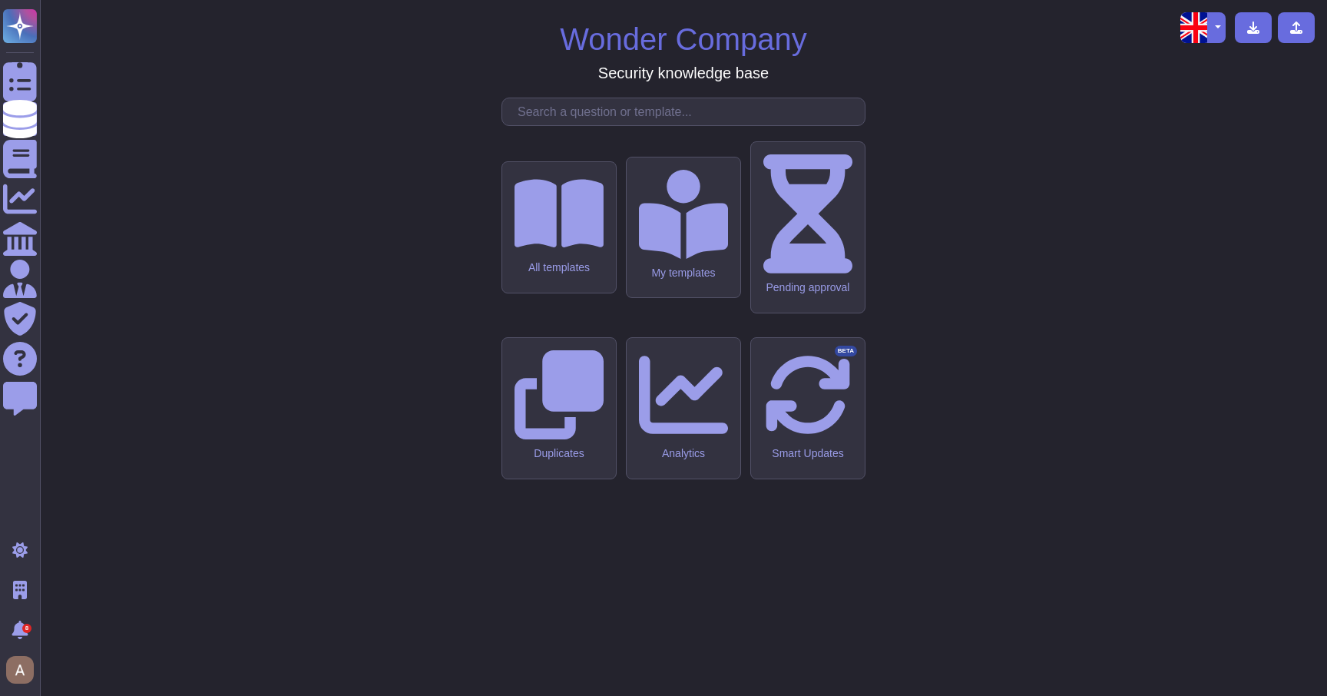
click at [617, 300] on div "All templates My templates Pending approval Duplicates Analytics Smart Updates …" at bounding box center [684, 407] width 364 height 533
click at [573, 248] on icon at bounding box center [559, 213] width 90 height 69
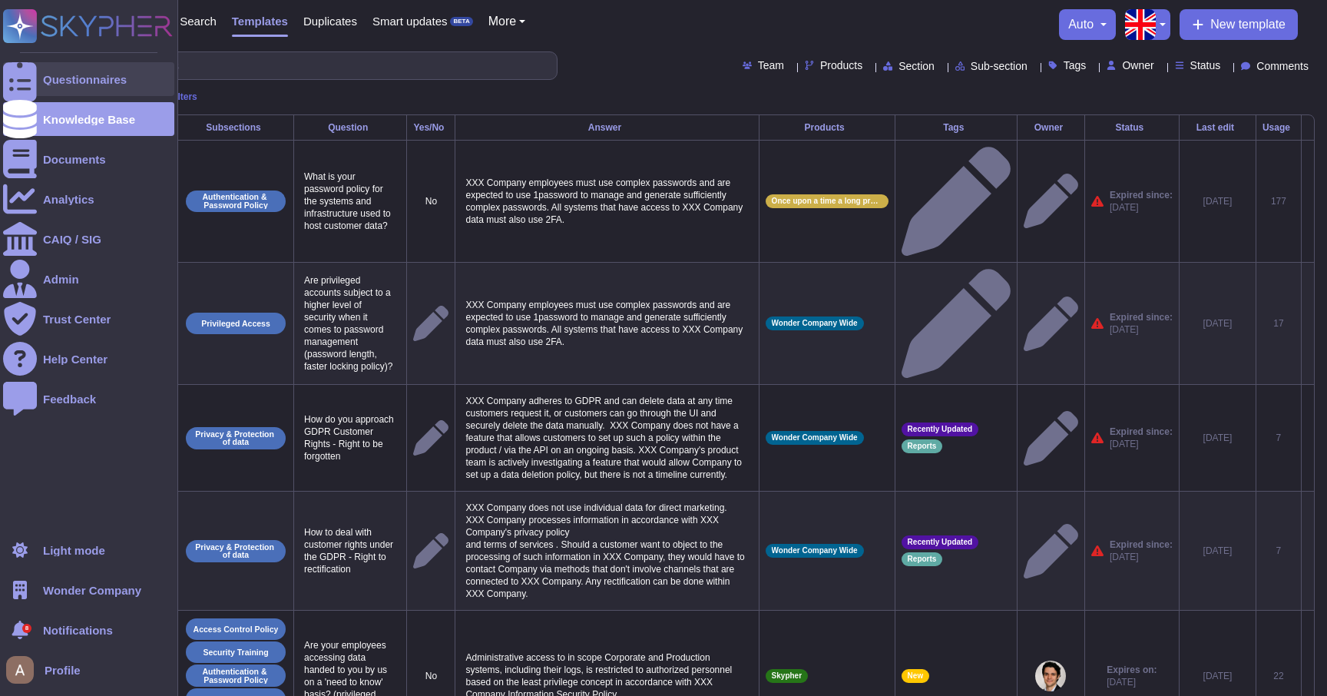
click at [41, 82] on div "Questionnaires" at bounding box center [88, 79] width 171 height 34
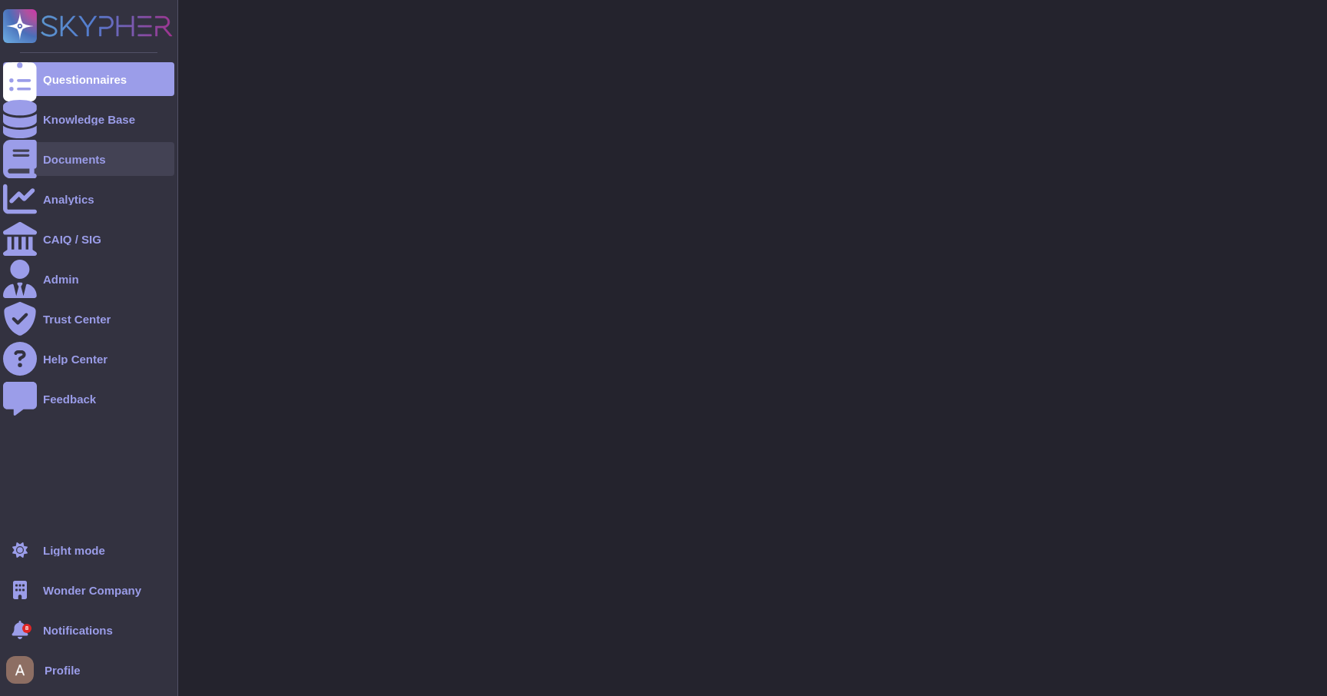
click at [69, 154] on div "Documents" at bounding box center [74, 160] width 63 height 12
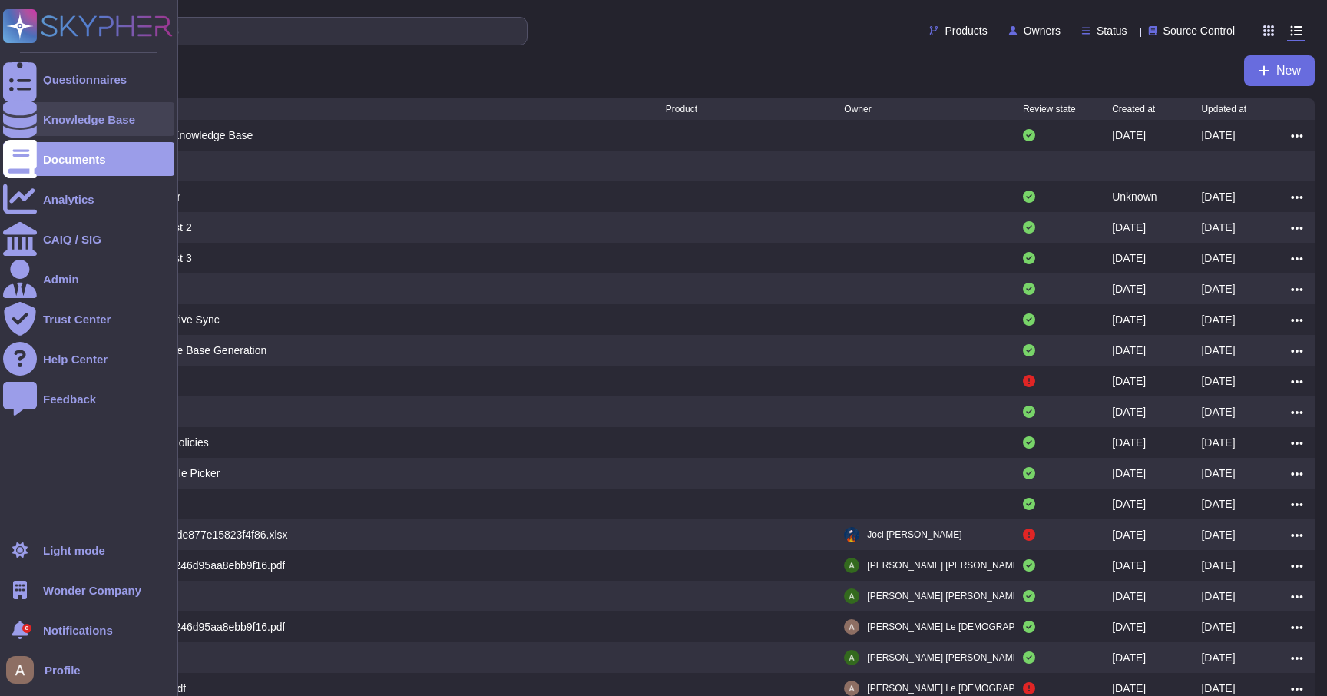
click at [131, 111] on div "Knowledge Base" at bounding box center [88, 119] width 171 height 34
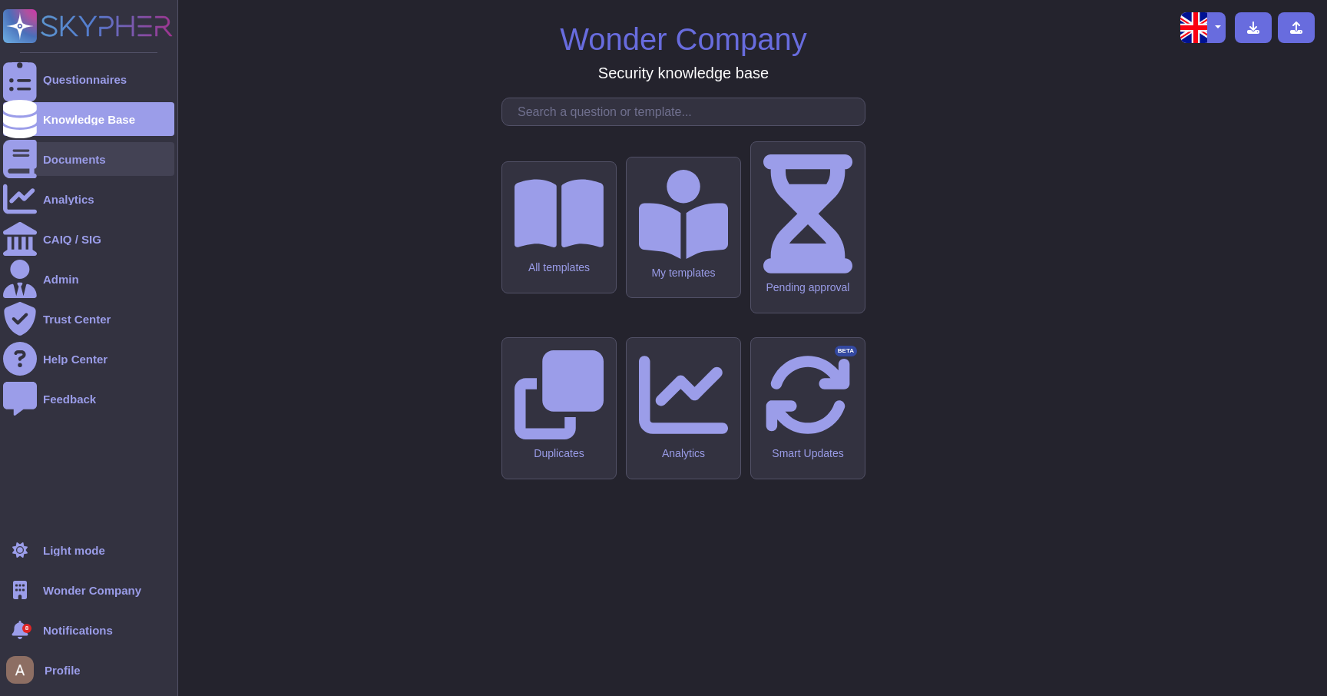
click at [98, 151] on div "Documents" at bounding box center [88, 159] width 171 height 34
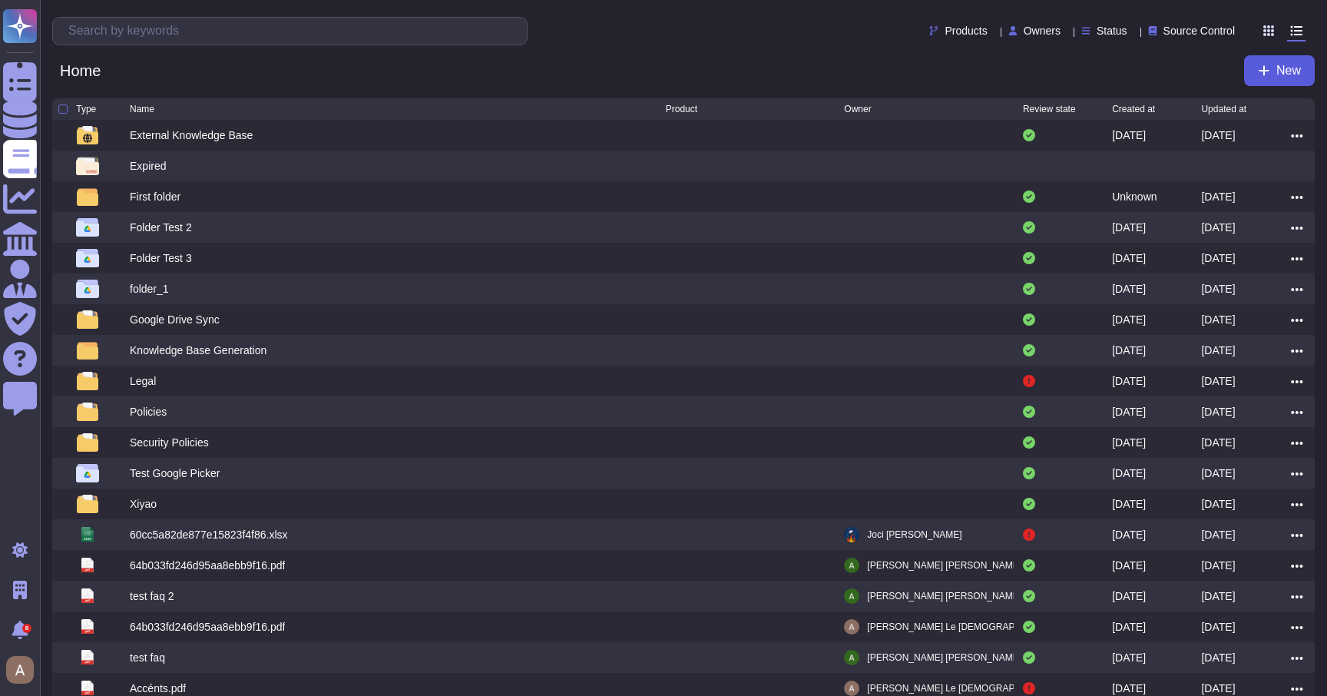
click at [1293, 81] on button "New" at bounding box center [1279, 70] width 71 height 31
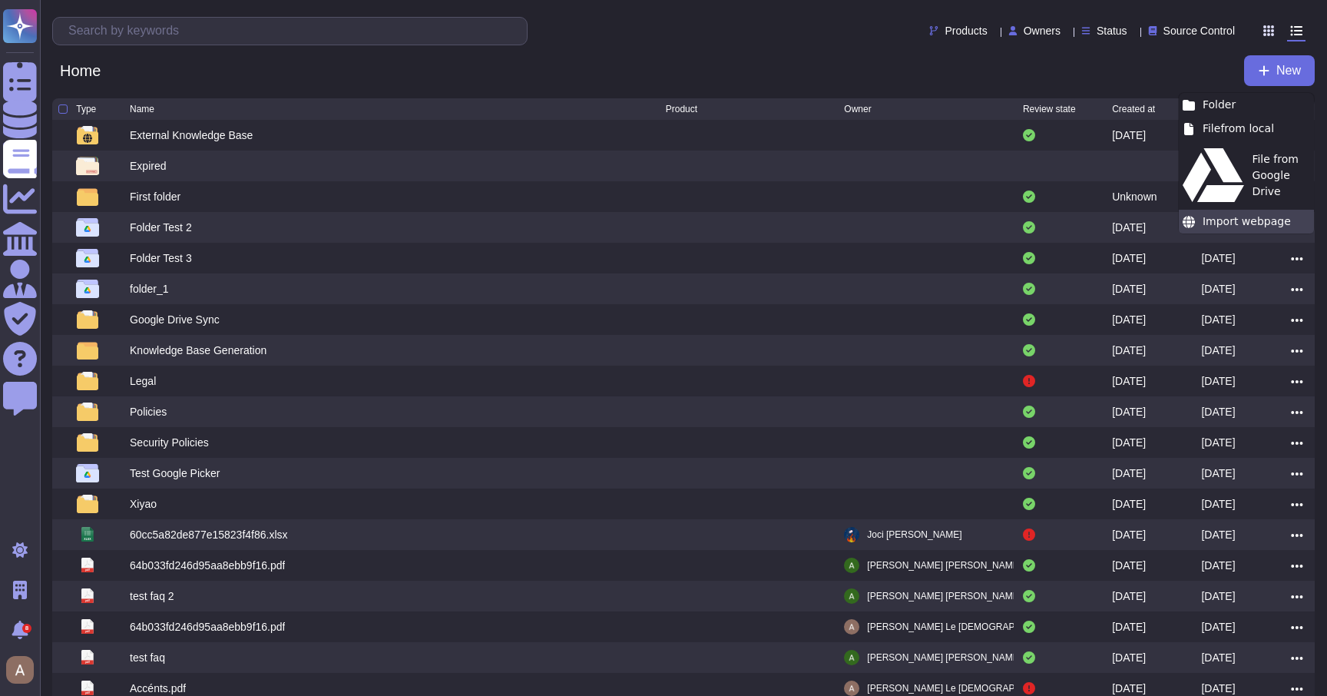
click at [1219, 210] on div "Import webpage" at bounding box center [1246, 222] width 135 height 24
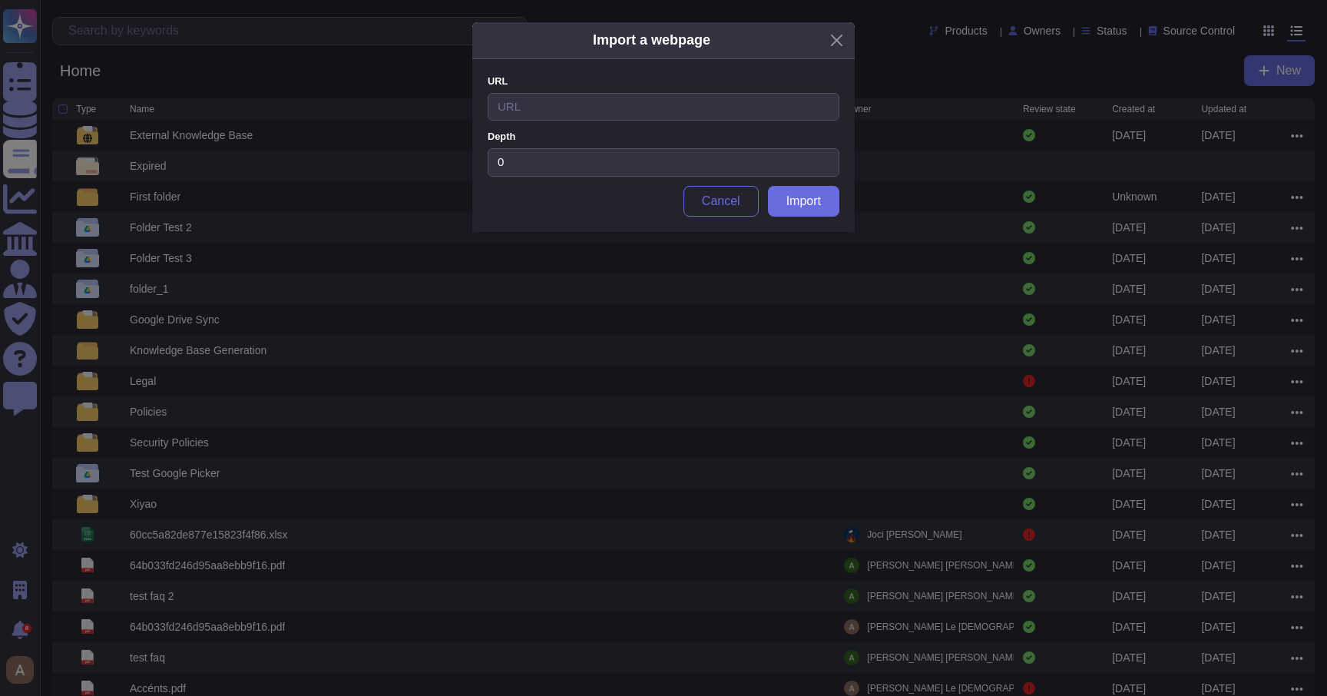
click at [618, 37] on div "Import a webpage" at bounding box center [652, 40] width 118 height 21
copy div "Import a webpage"
click at [598, 380] on div "Import a webpage URL Please provide a valid URL. Depth 0 Cancel Import" at bounding box center [663, 348] width 1327 height 696
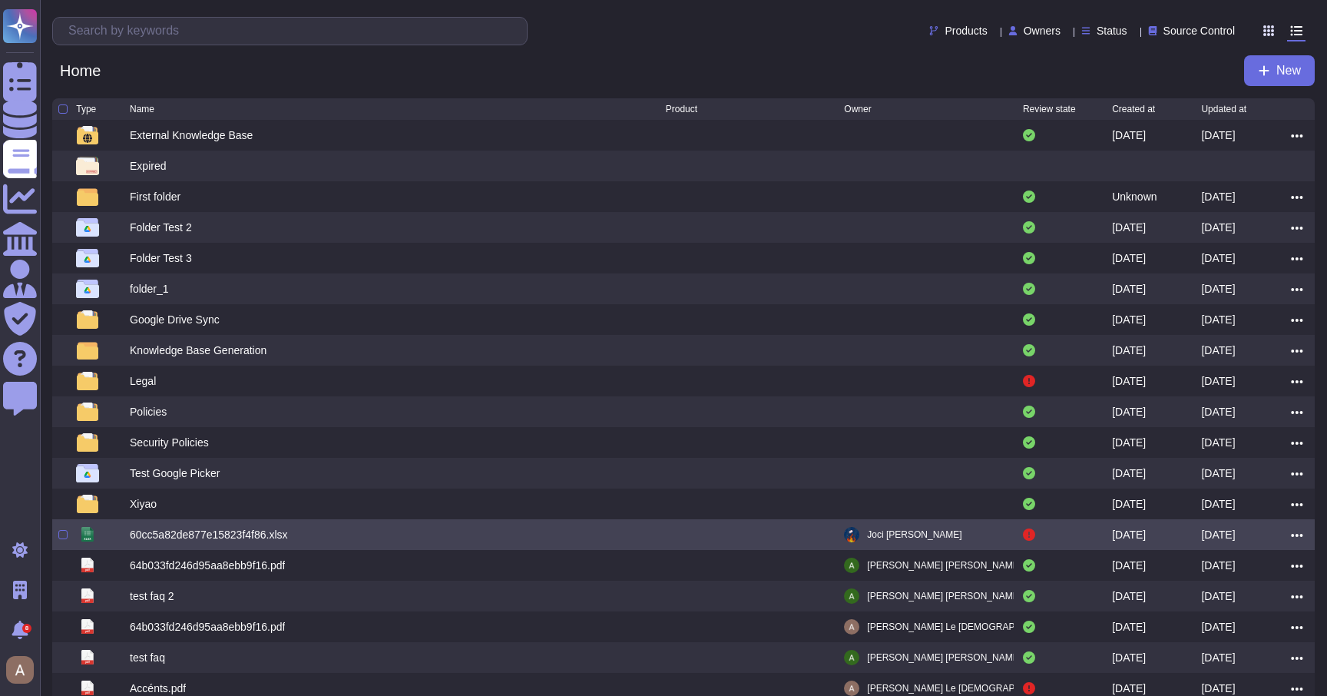
click at [1295, 536] on icon at bounding box center [1297, 535] width 12 height 14
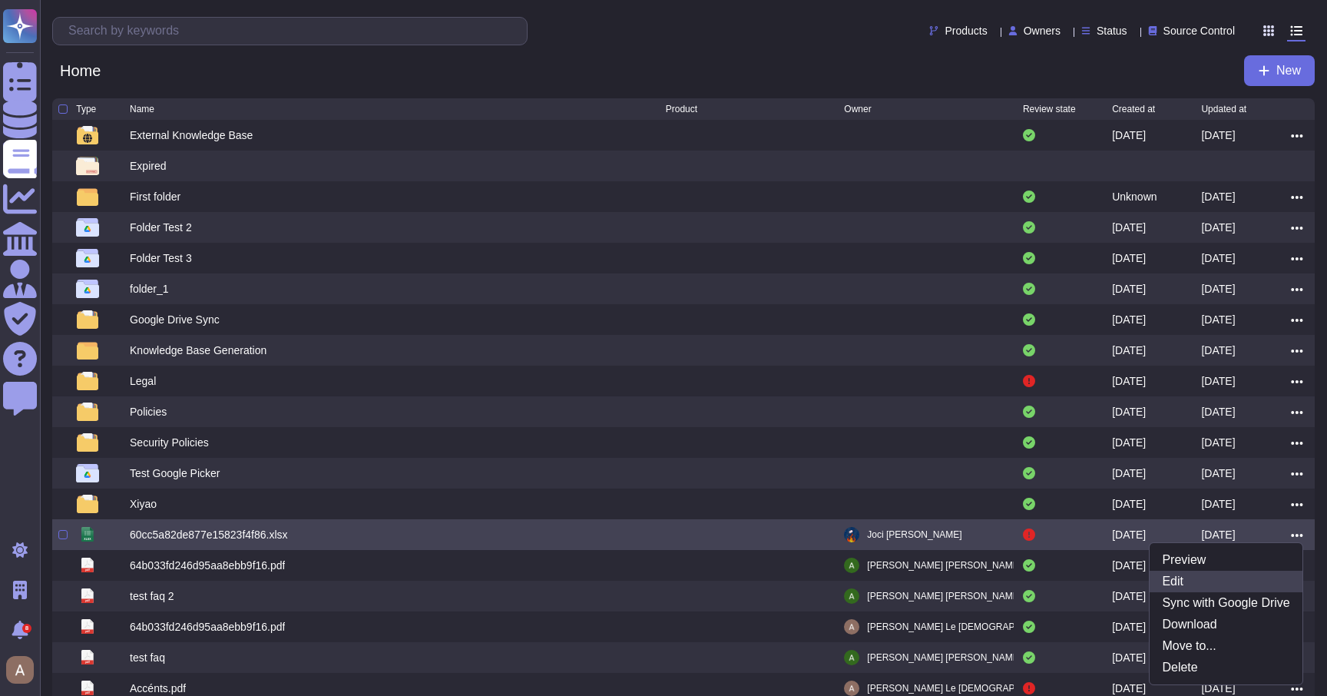
click at [1224, 583] on link "Edit" at bounding box center [1226, 582] width 152 height 22
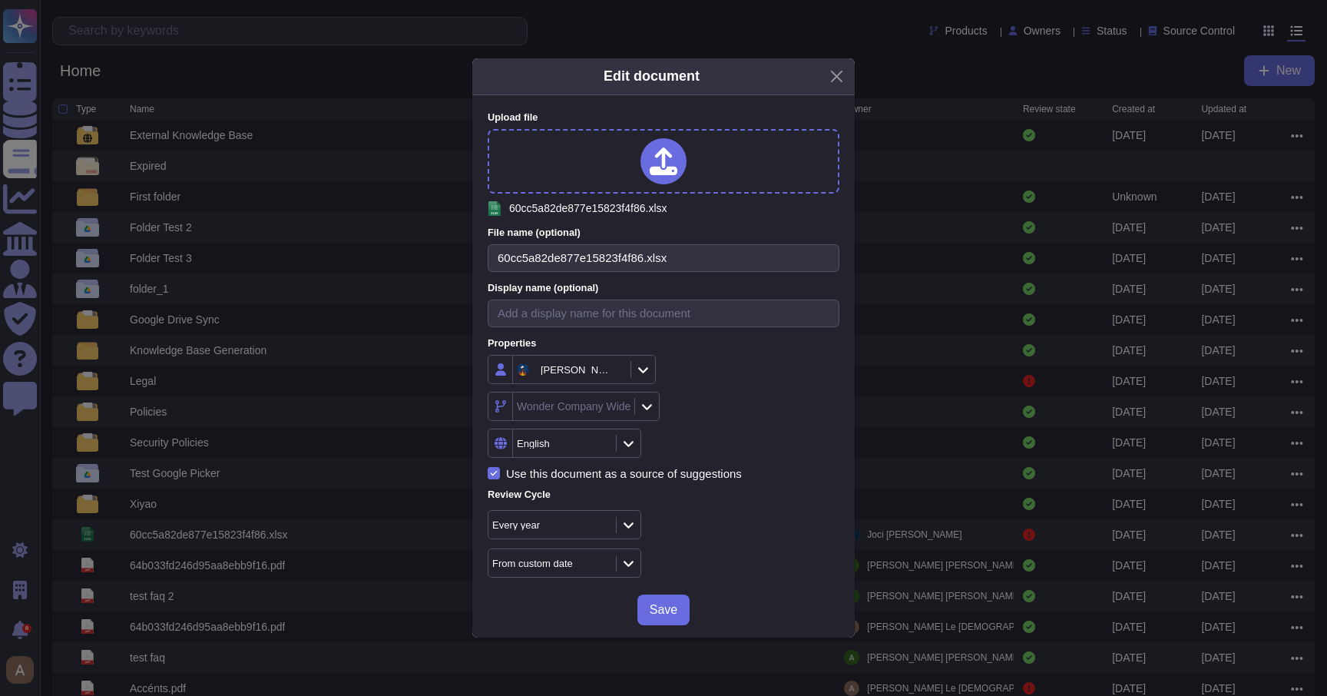
click at [647, 411] on div at bounding box center [646, 406] width 25 height 17
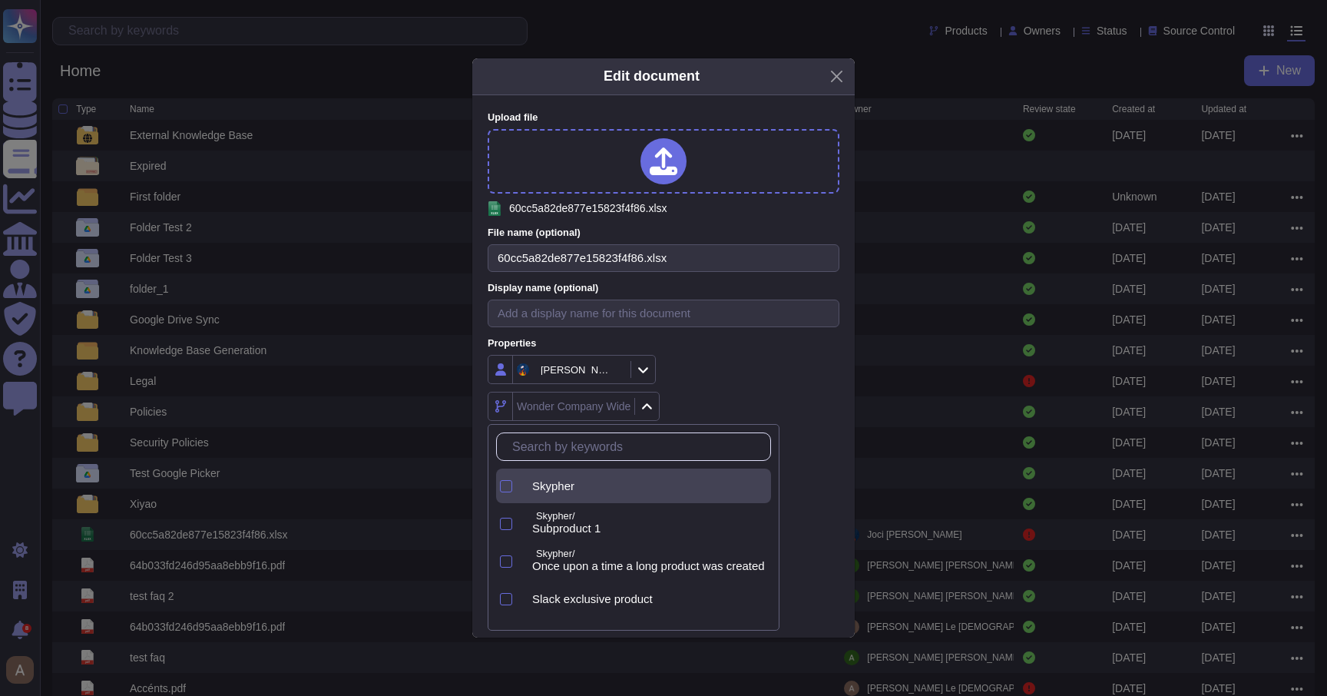
click at [637, 475] on div "Skypher" at bounding box center [645, 486] width 251 height 35
click at [622, 513] on p "Skypher/" at bounding box center [650, 517] width 229 height 10
click at [650, 482] on div "Skypher" at bounding box center [648, 486] width 233 height 14
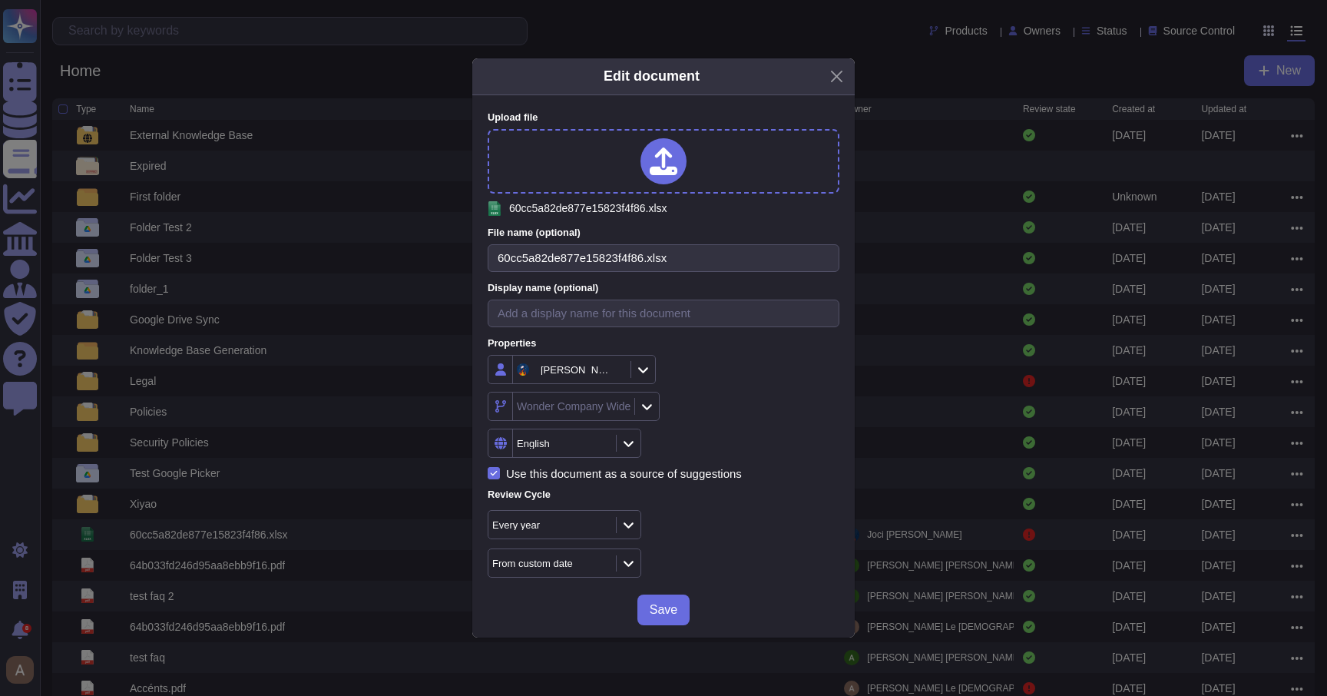
click at [759, 376] on div "Joci Chen" at bounding box center [664, 369] width 352 height 29
click at [969, 336] on div "Edit document Upload file xlsx 60cc5a82de877e15823f4f86.xlsx File name (optiona…" at bounding box center [663, 348] width 1327 height 696
